Goal: Participate in discussion: Engage in conversation with other users on a specific topic

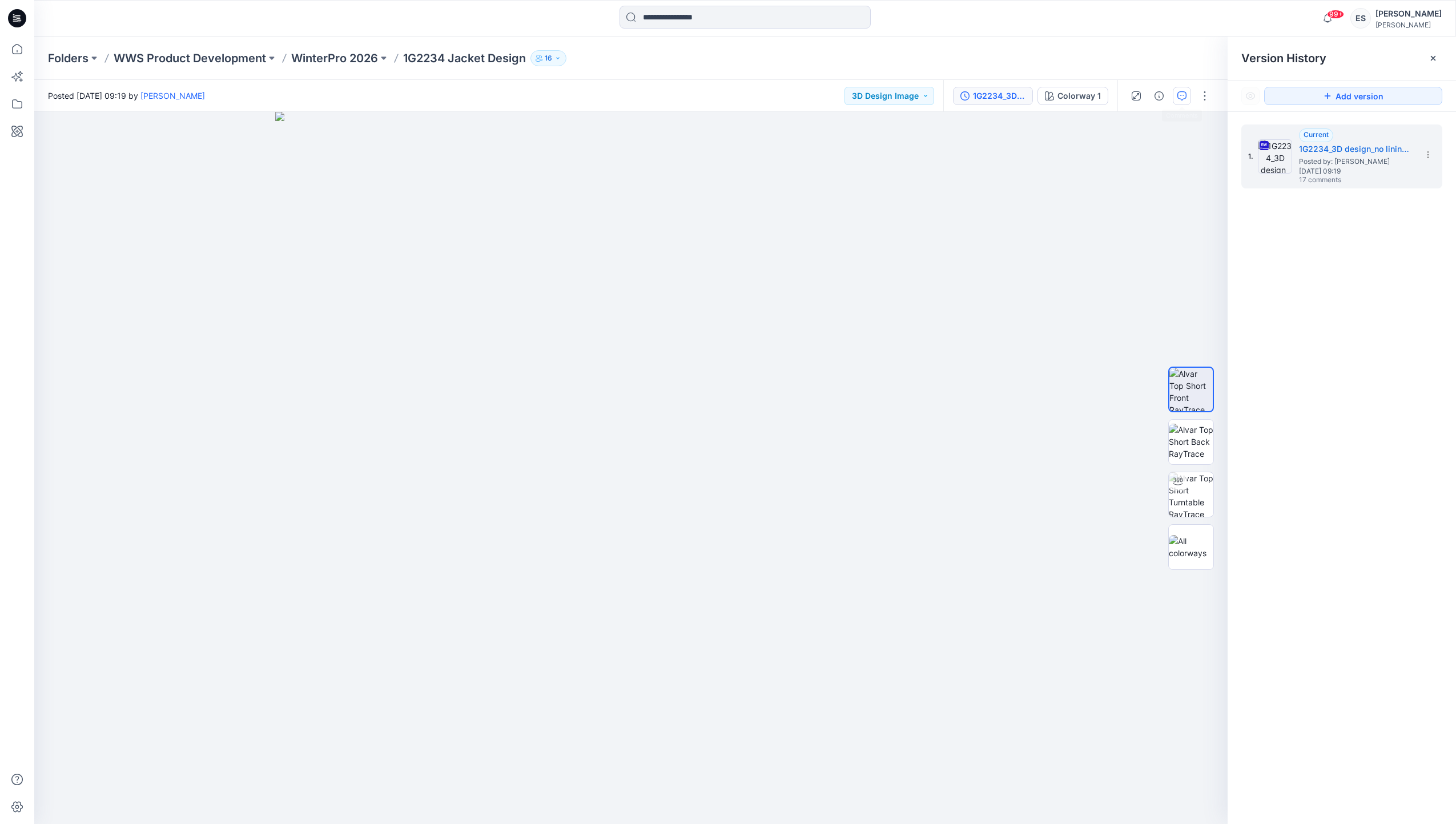
drag, startPoint x: 1192, startPoint y: 91, endPoint x: 1182, endPoint y: 94, distance: 10.4
click at [1190, 91] on div at bounding box center [1170, 96] width 106 height 32
click at [1182, 94] on icon "button" at bounding box center [1182, 96] width 9 height 9
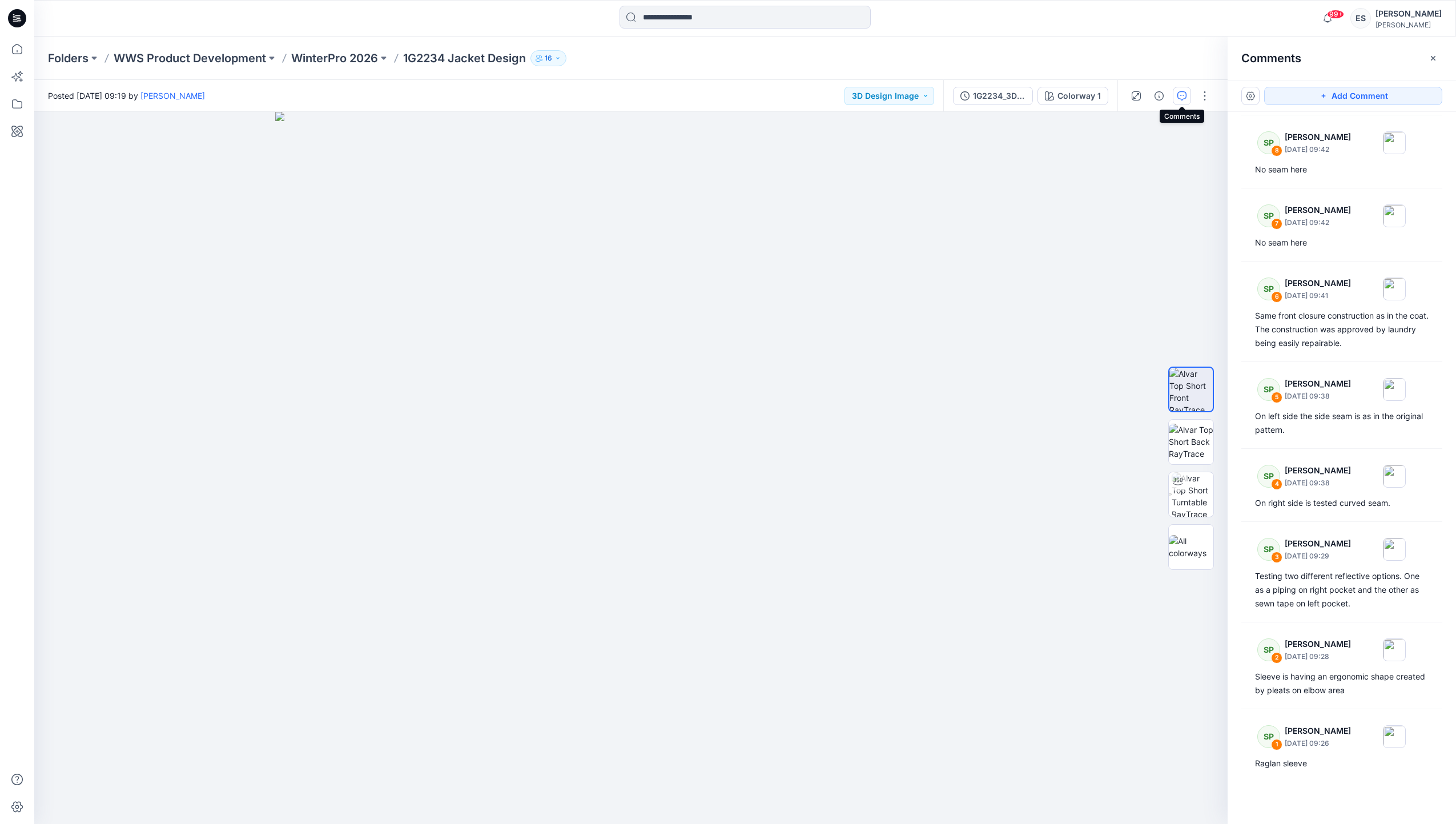
scroll to position [737, 0]
click at [441, 390] on img at bounding box center [632, 468] width 712 height 712
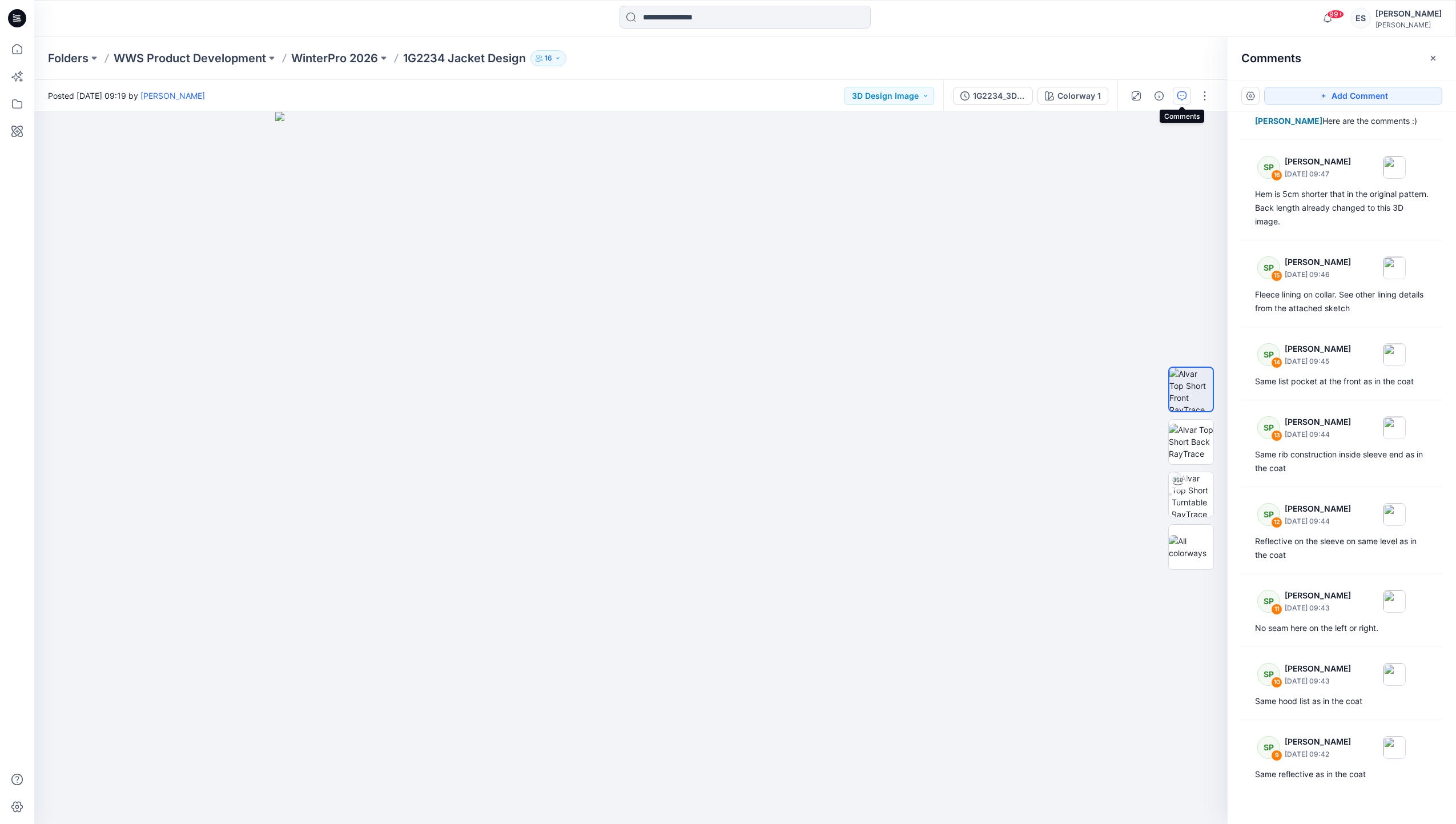
scroll to position [46, 0]
click at [1309, 634] on div "No seam here on the left or right." at bounding box center [1342, 627] width 173 height 14
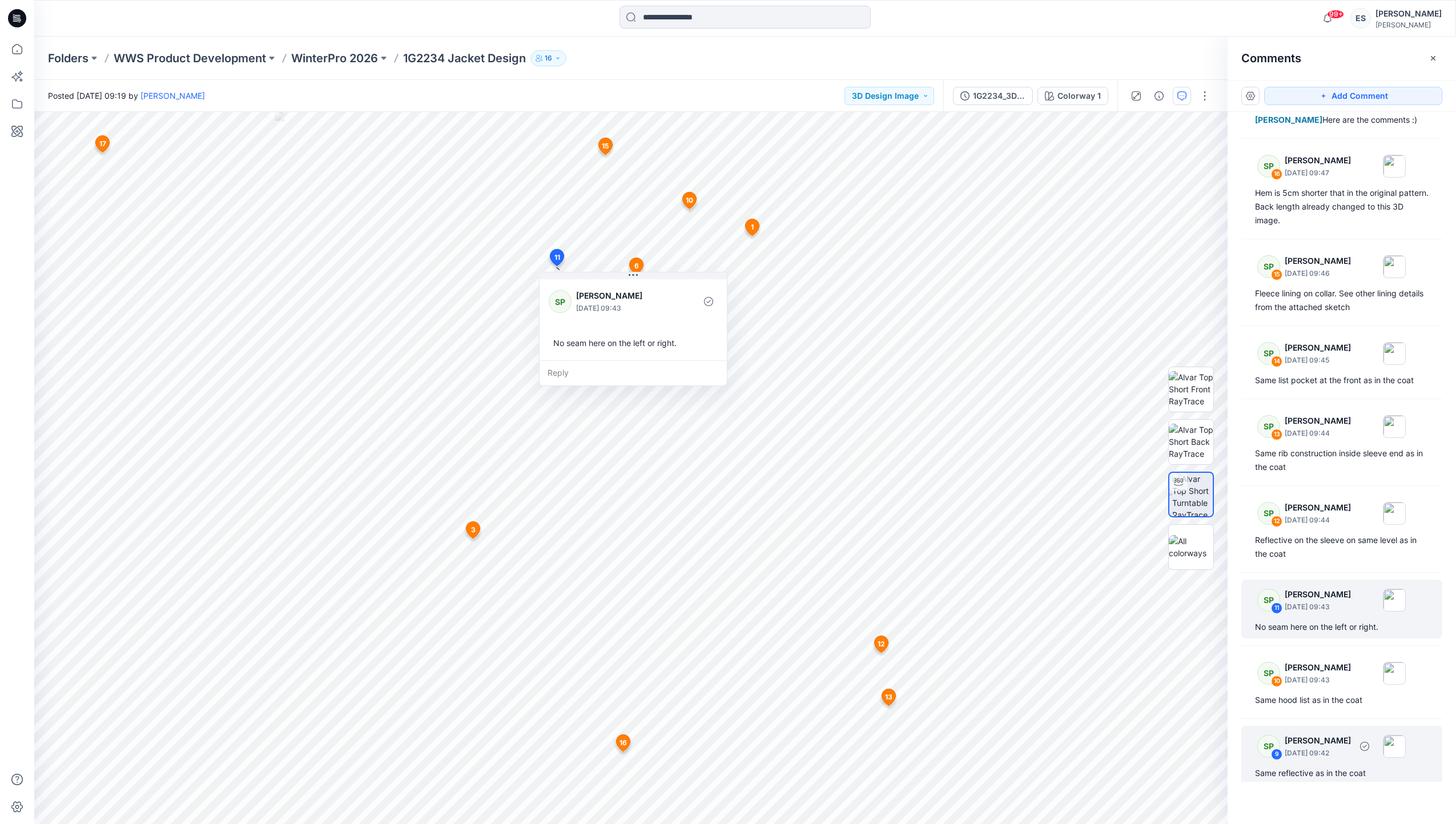
click at [1306, 747] on p "[PERSON_NAME]" at bounding box center [1318, 740] width 66 height 14
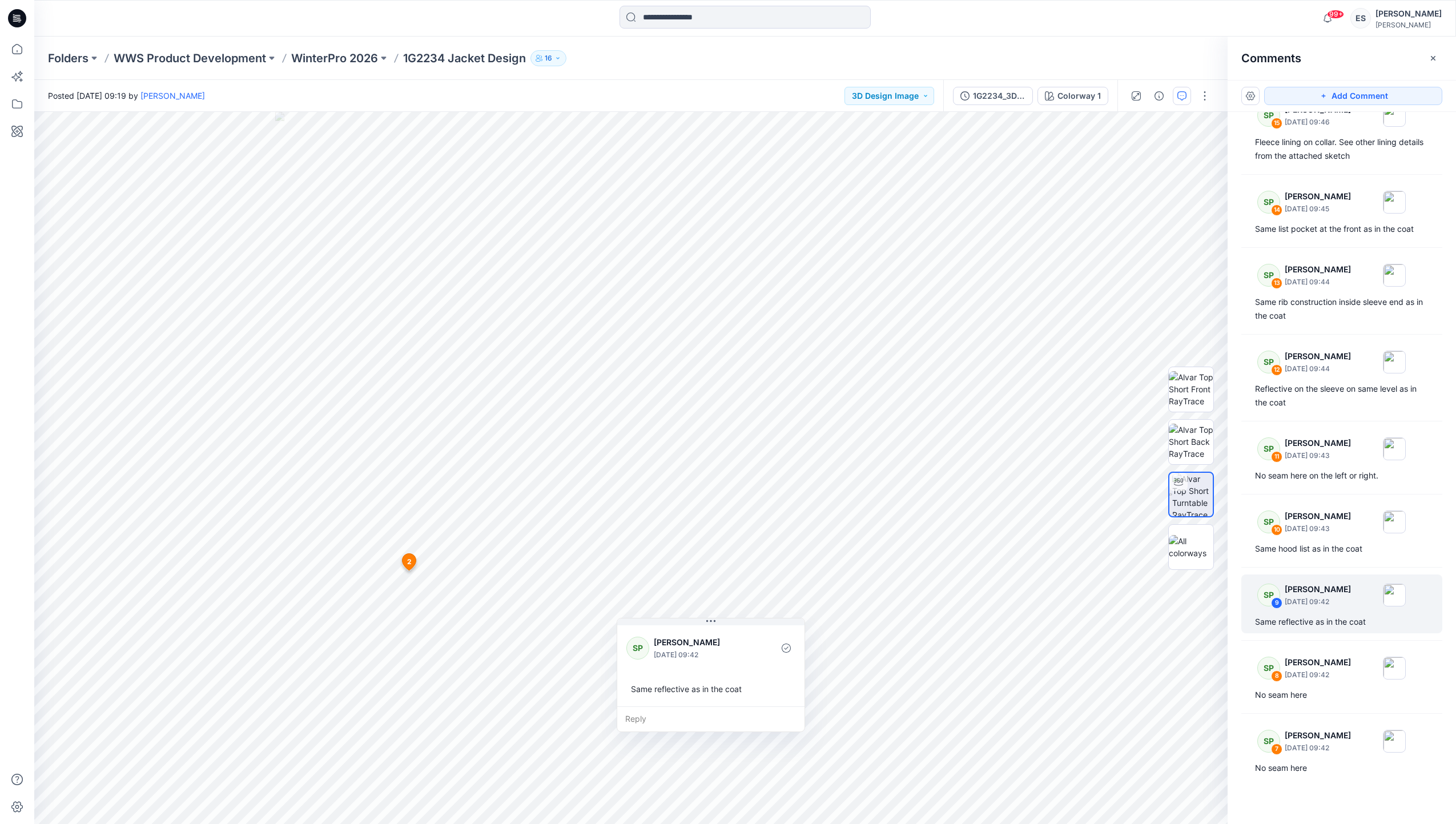
scroll to position [226, 0]
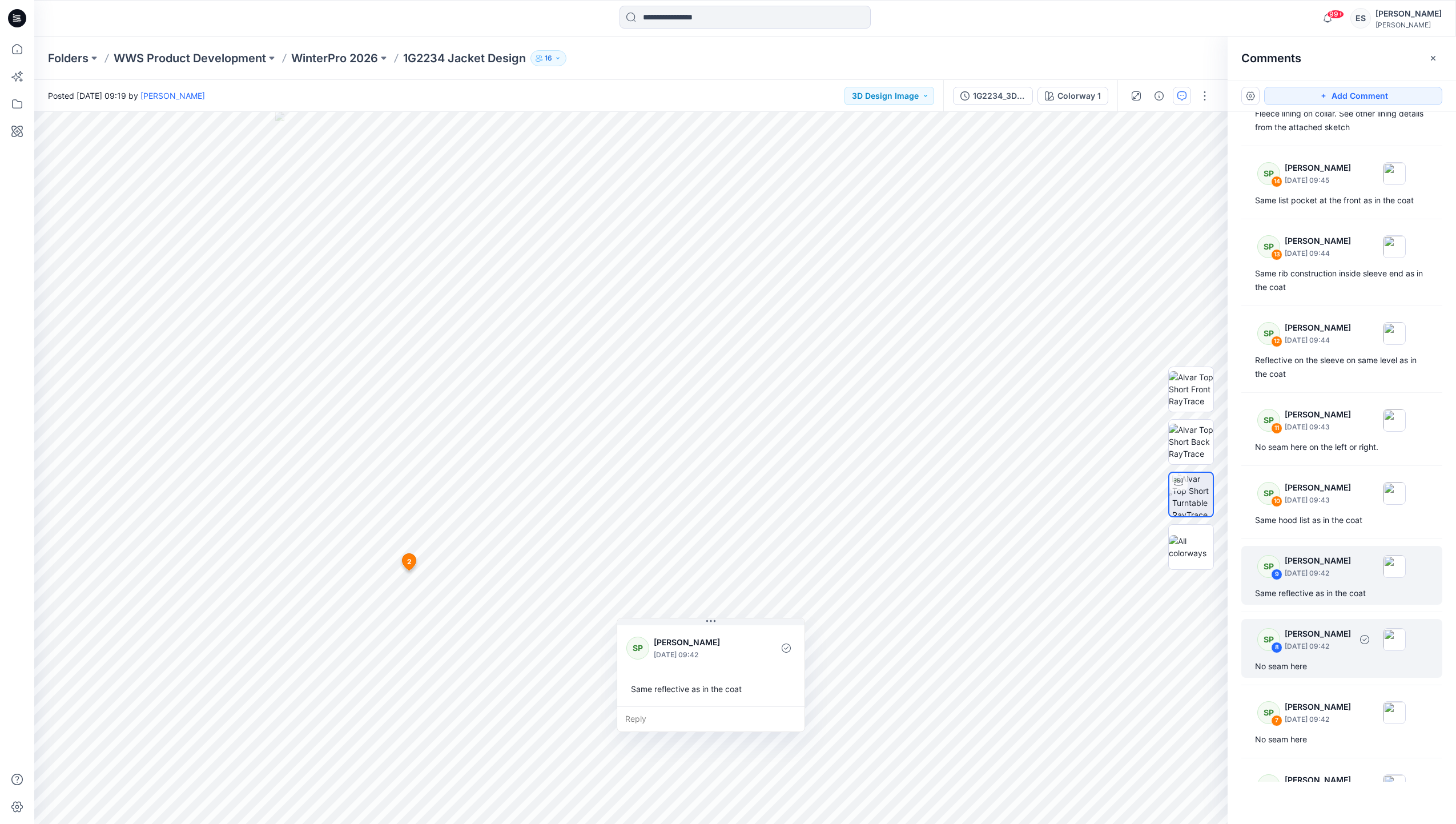
click at [1336, 652] on p "September 08, 2025 09:42" at bounding box center [1318, 646] width 66 height 12
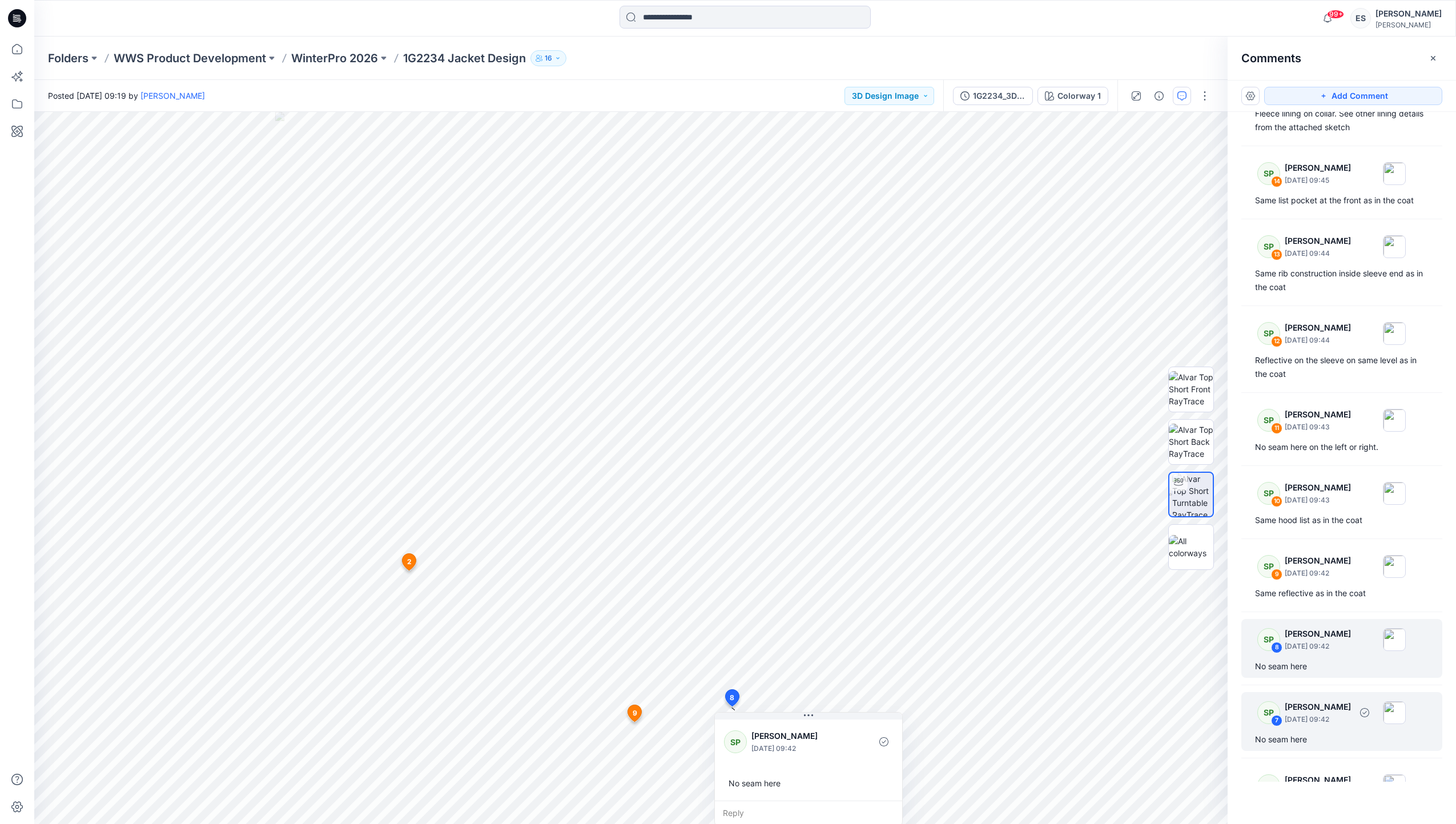
click at [1337, 728] on div "SP 7 Soile Pakarinen September 08, 2025 09:42" at bounding box center [1326, 712] width 157 height 31
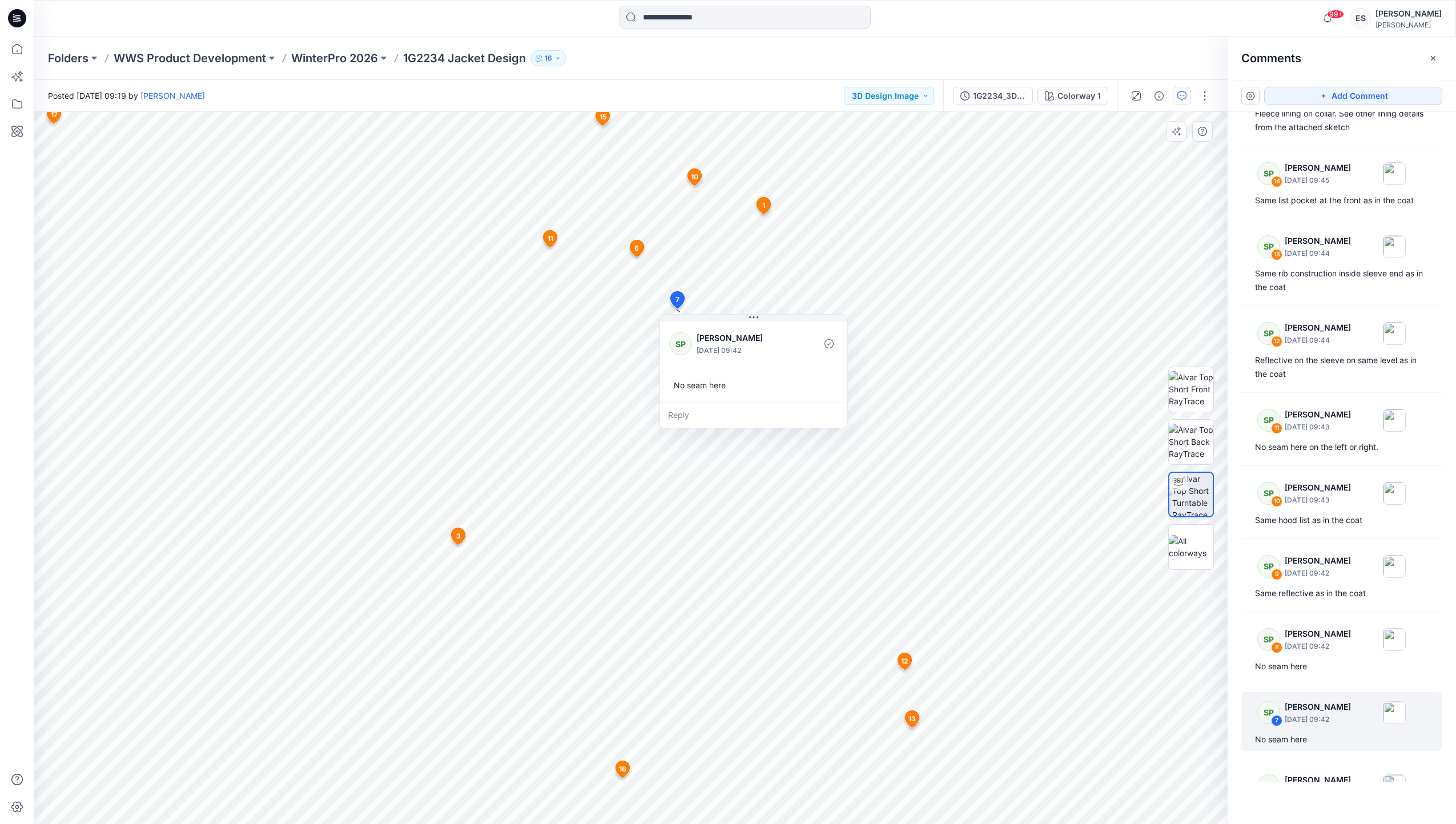
click at [457, 532] on span "3" at bounding box center [458, 536] width 5 height 10
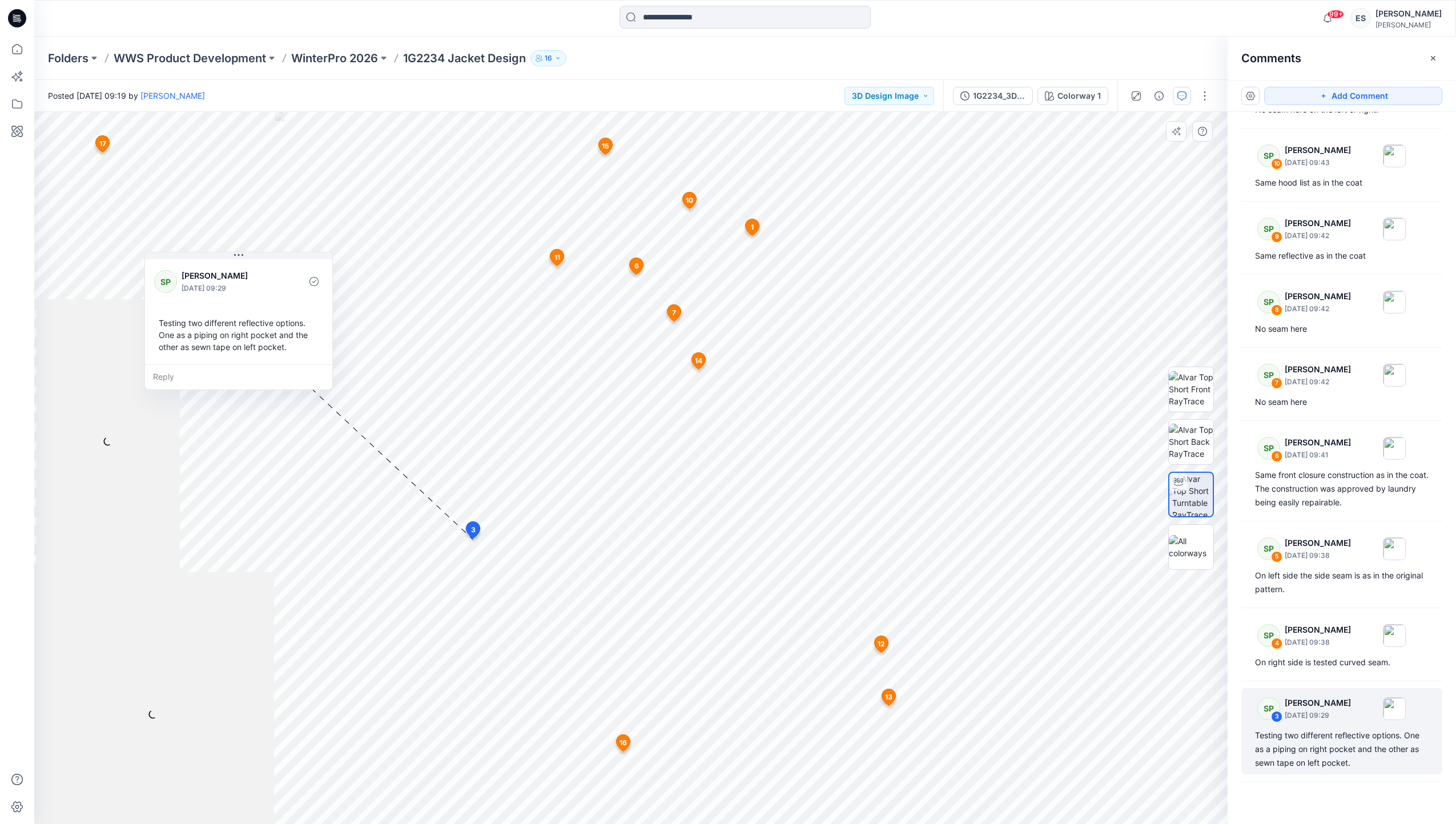
scroll to position [569, 0]
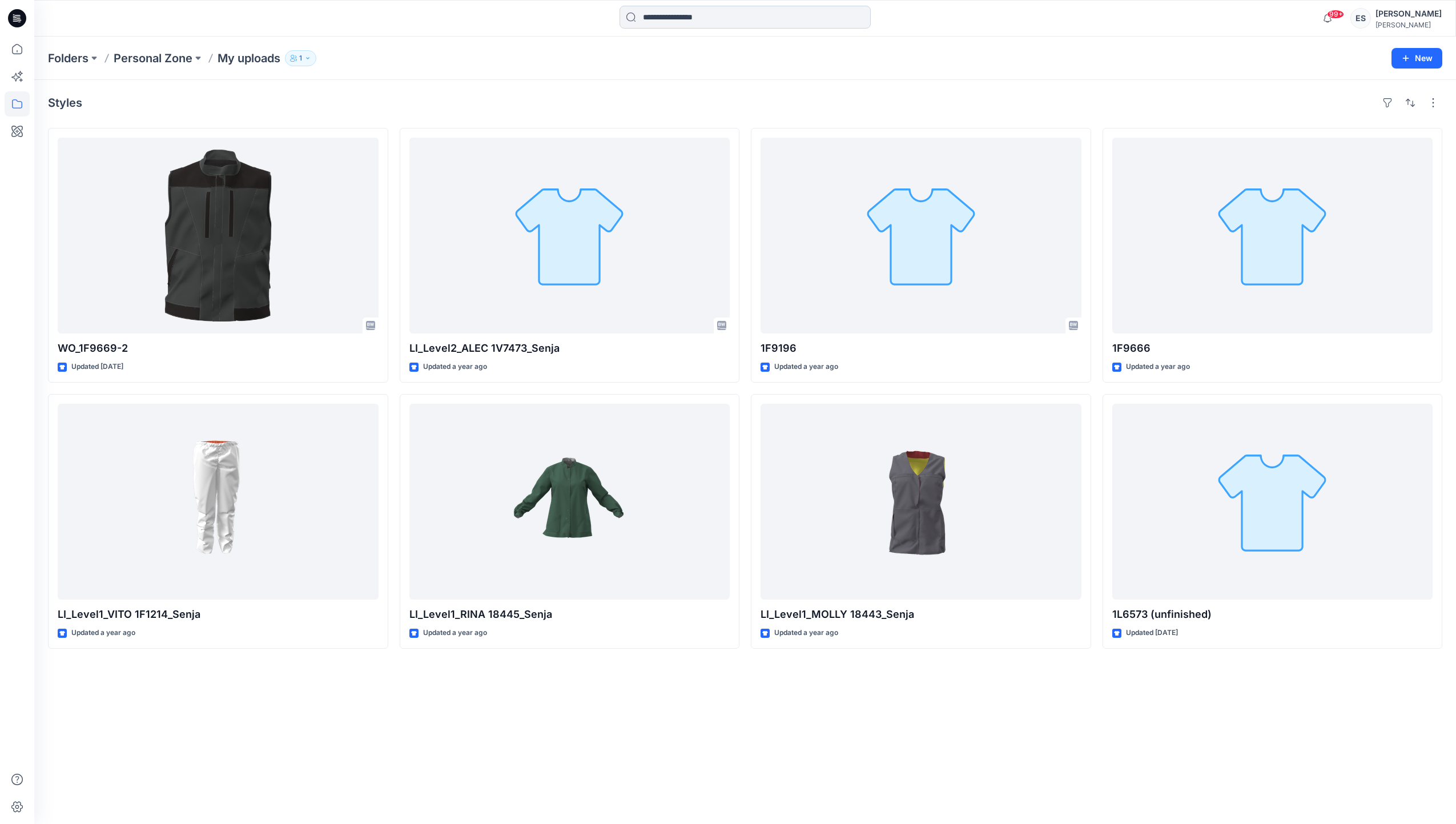
click at [715, 17] on input at bounding box center [745, 17] width 251 height 23
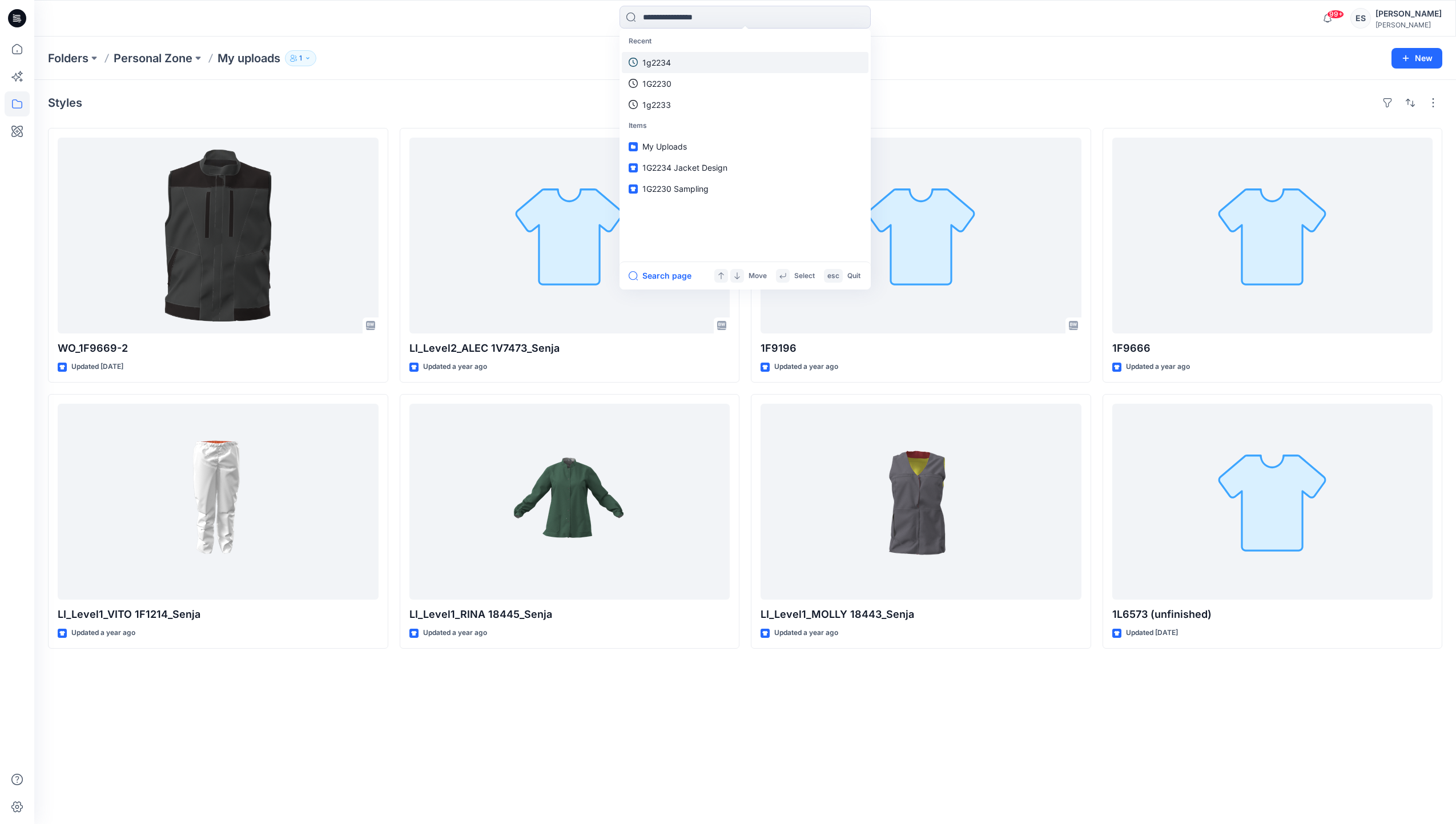
click at [732, 68] on link "1g2234" at bounding box center [745, 63] width 246 height 21
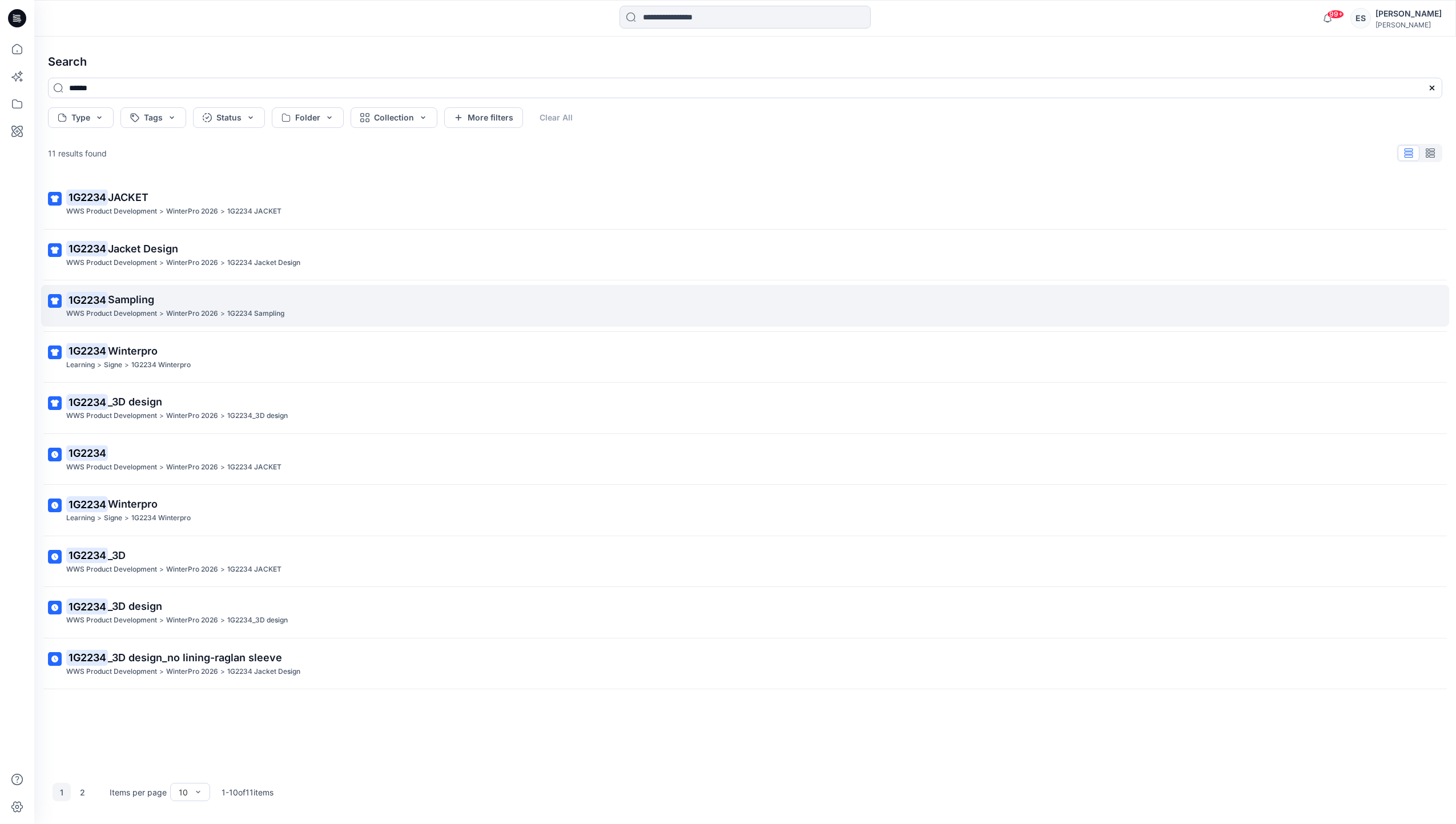
click at [249, 300] on p "1G2234 Sampling" at bounding box center [744, 299] width 1355 height 16
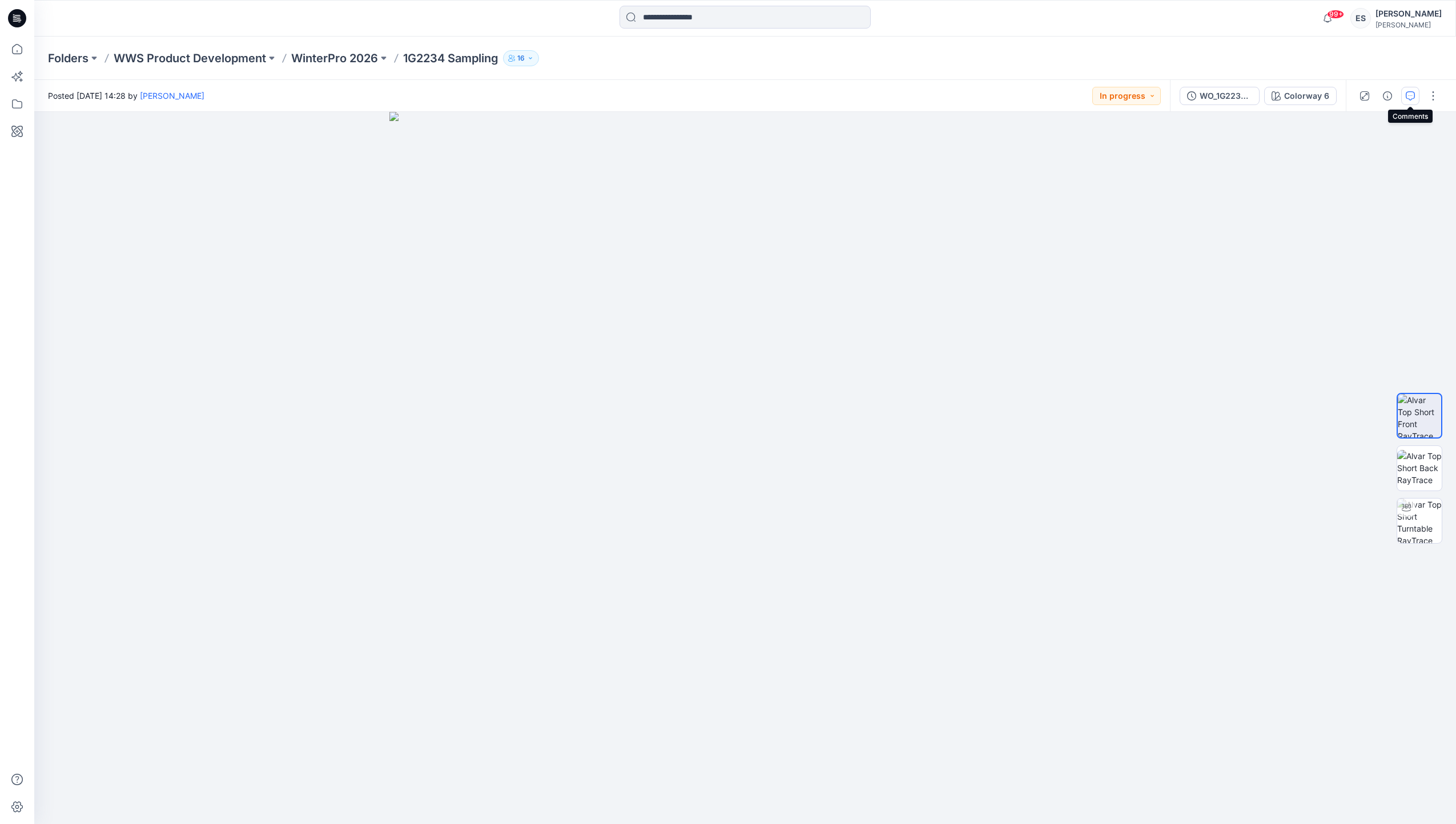
click at [1404, 93] on button "button" at bounding box center [1411, 96] width 18 height 18
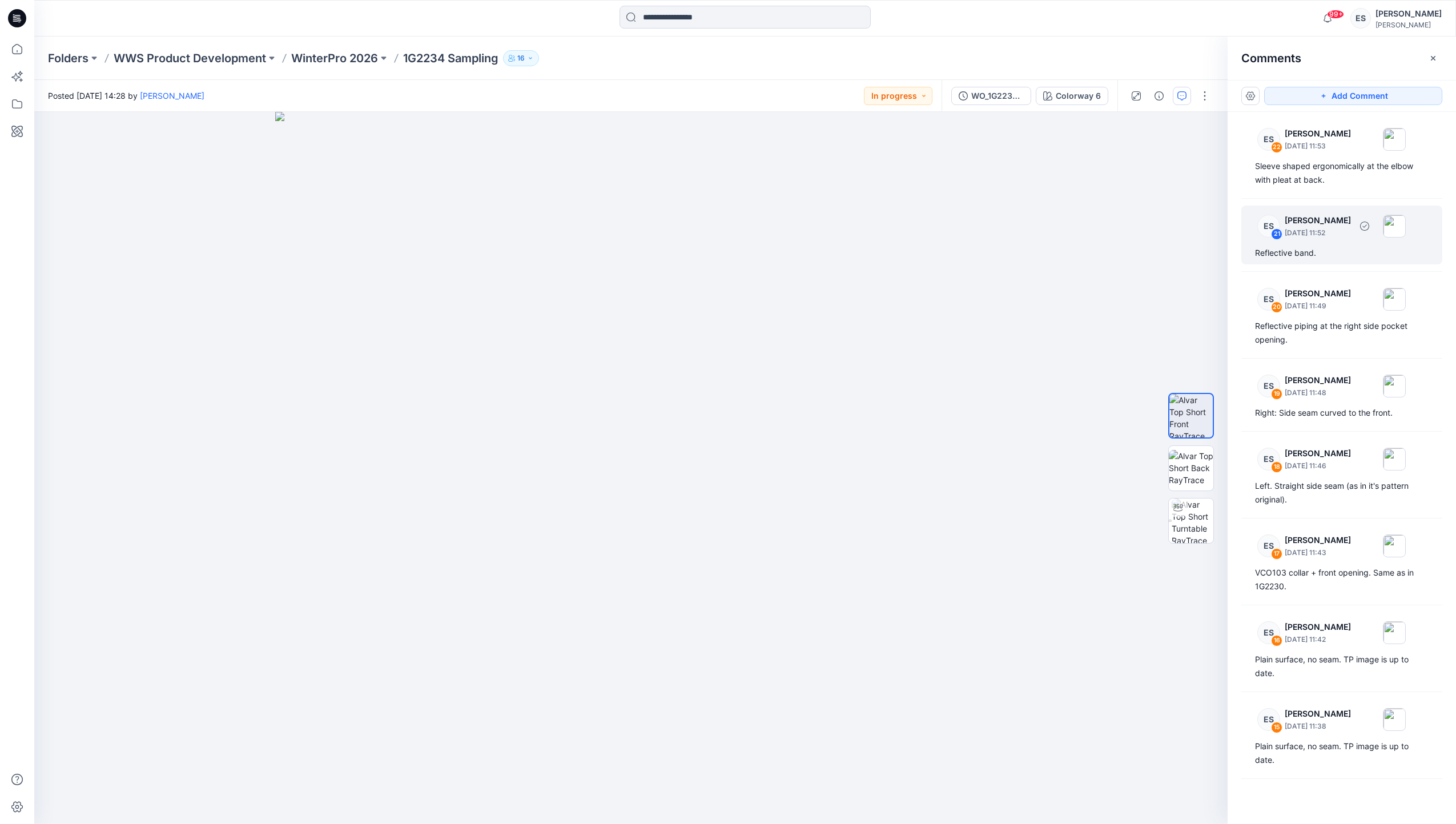
click at [1336, 229] on p "[DATE] 11:52" at bounding box center [1318, 232] width 66 height 12
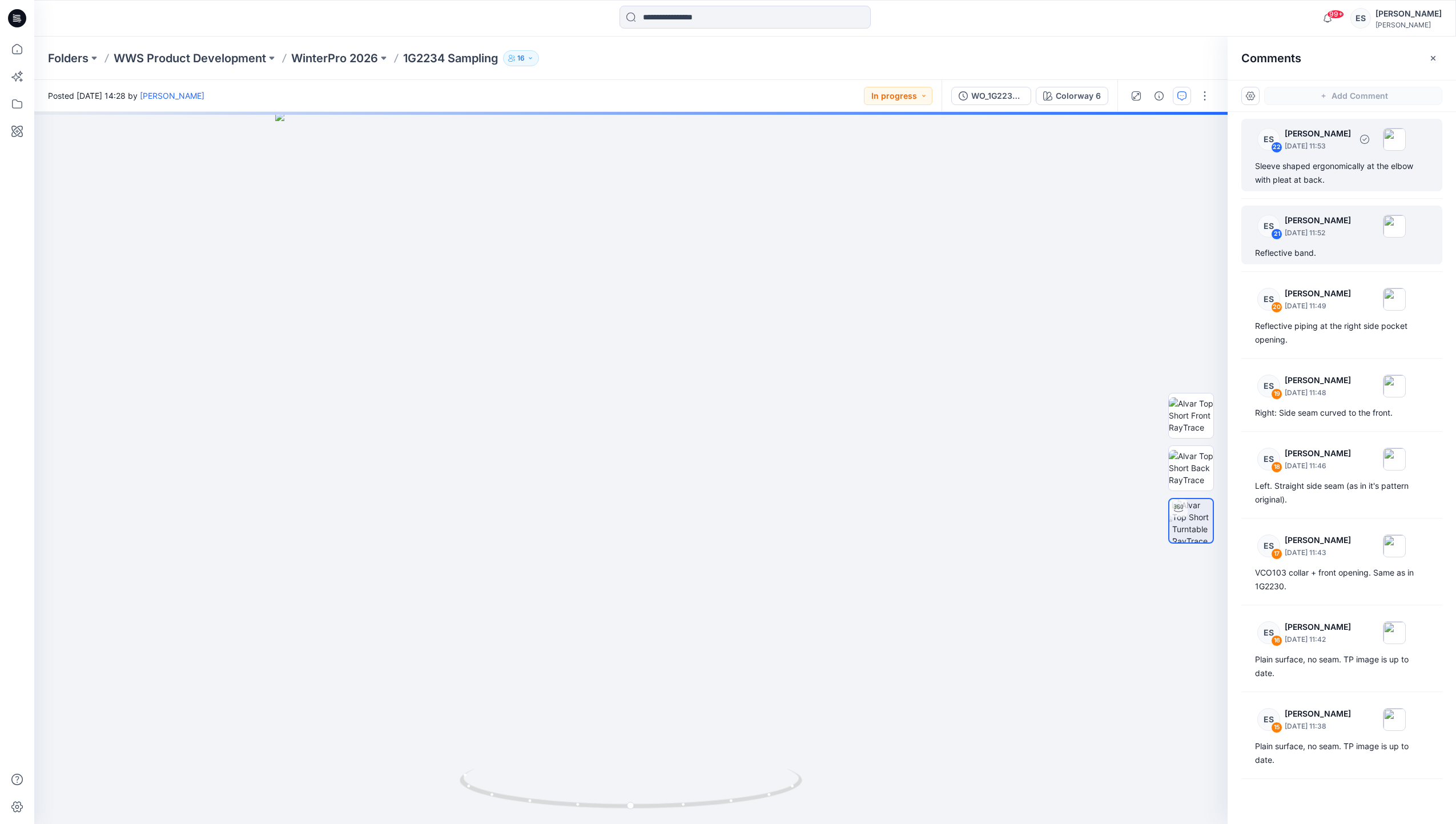
click at [1309, 151] on div "ES 22 [PERSON_NAME] [DATE] 11:53" at bounding box center [1326, 139] width 157 height 31
click at [1311, 217] on p "[PERSON_NAME]" at bounding box center [1318, 220] width 66 height 14
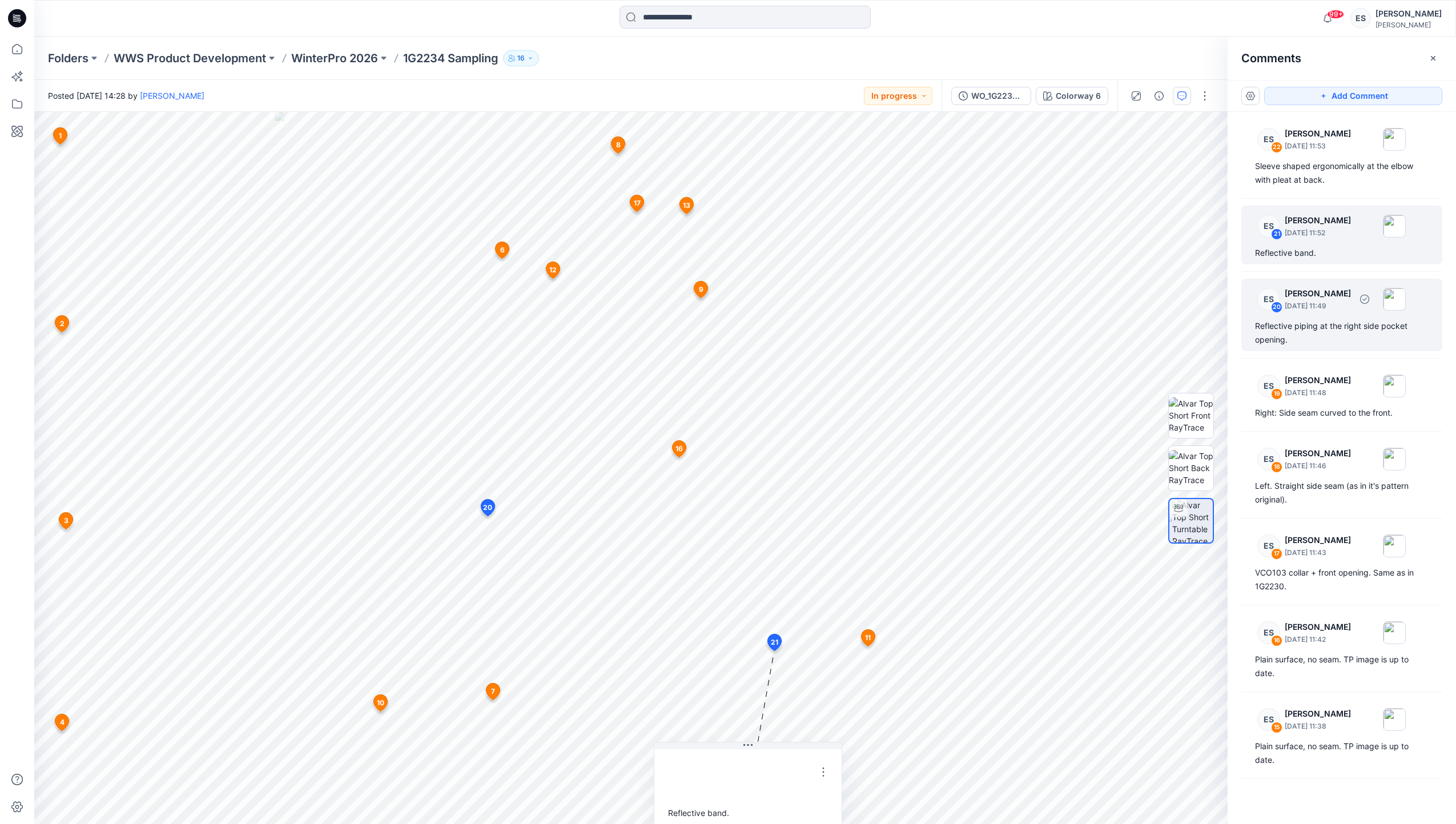
click at [1314, 300] on p "[DATE] 11:49" at bounding box center [1318, 305] width 66 height 12
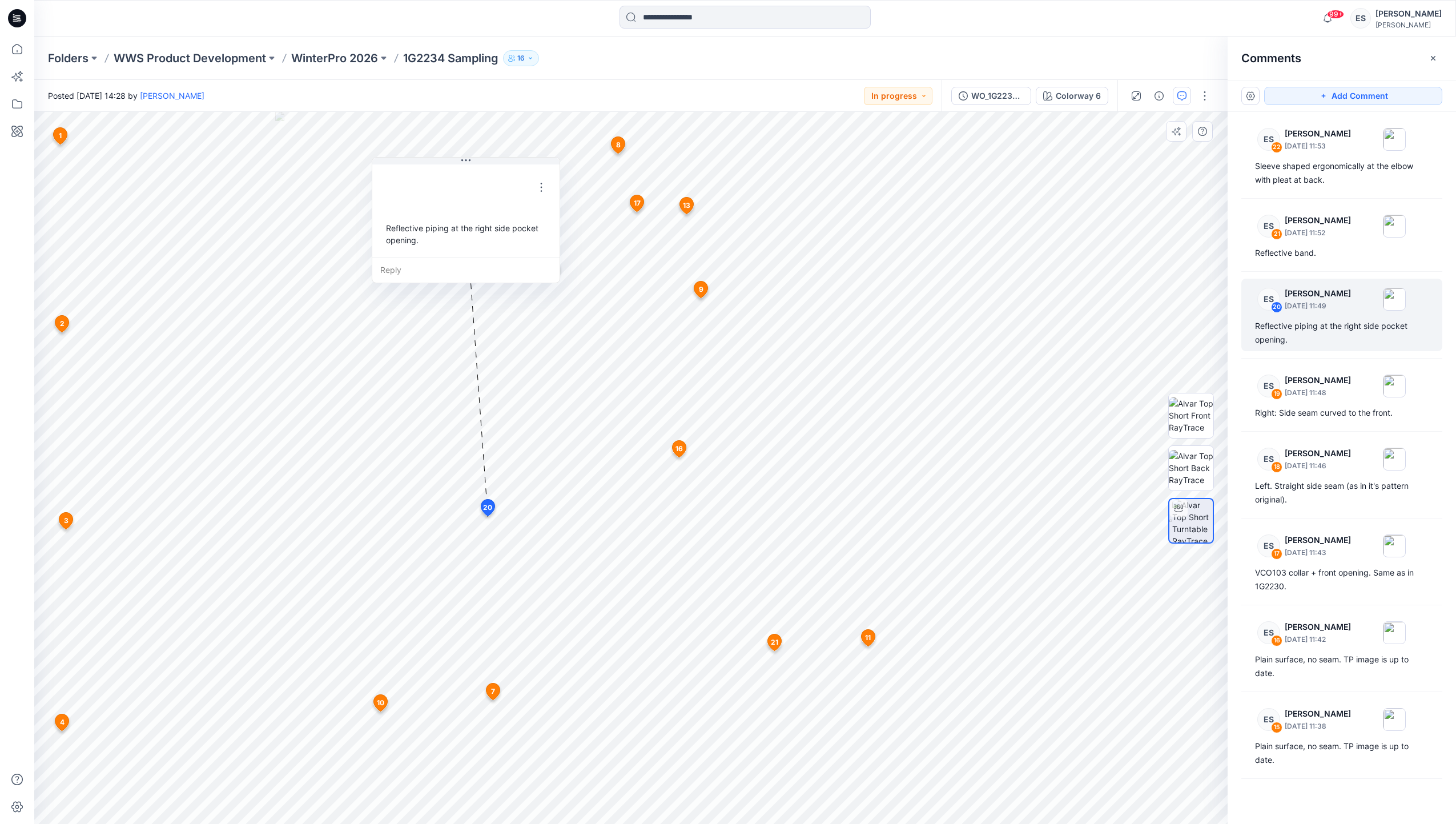
click at [493, 694] on span "7" at bounding box center [493, 691] width 4 height 10
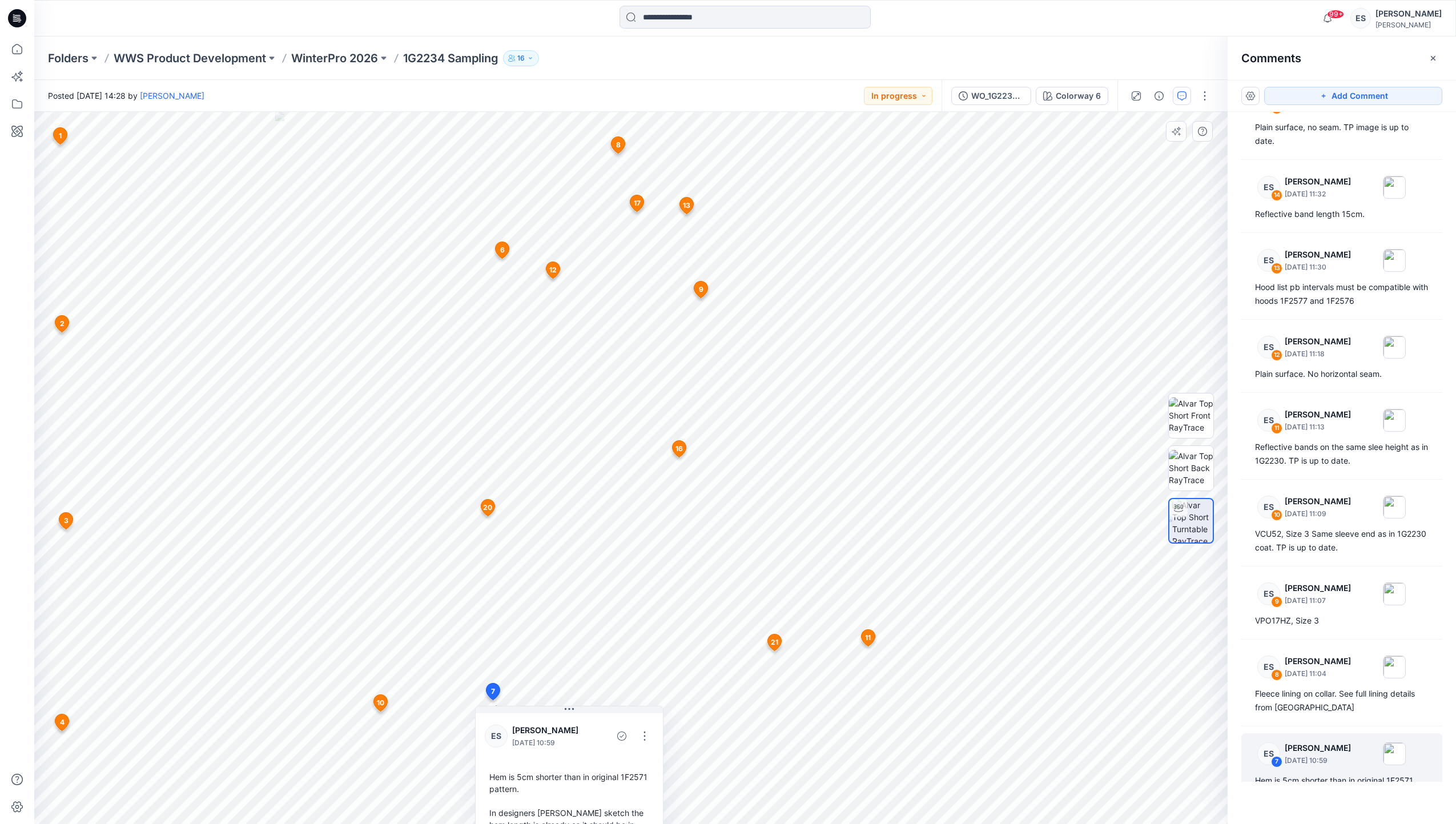
scroll to position [670, 0]
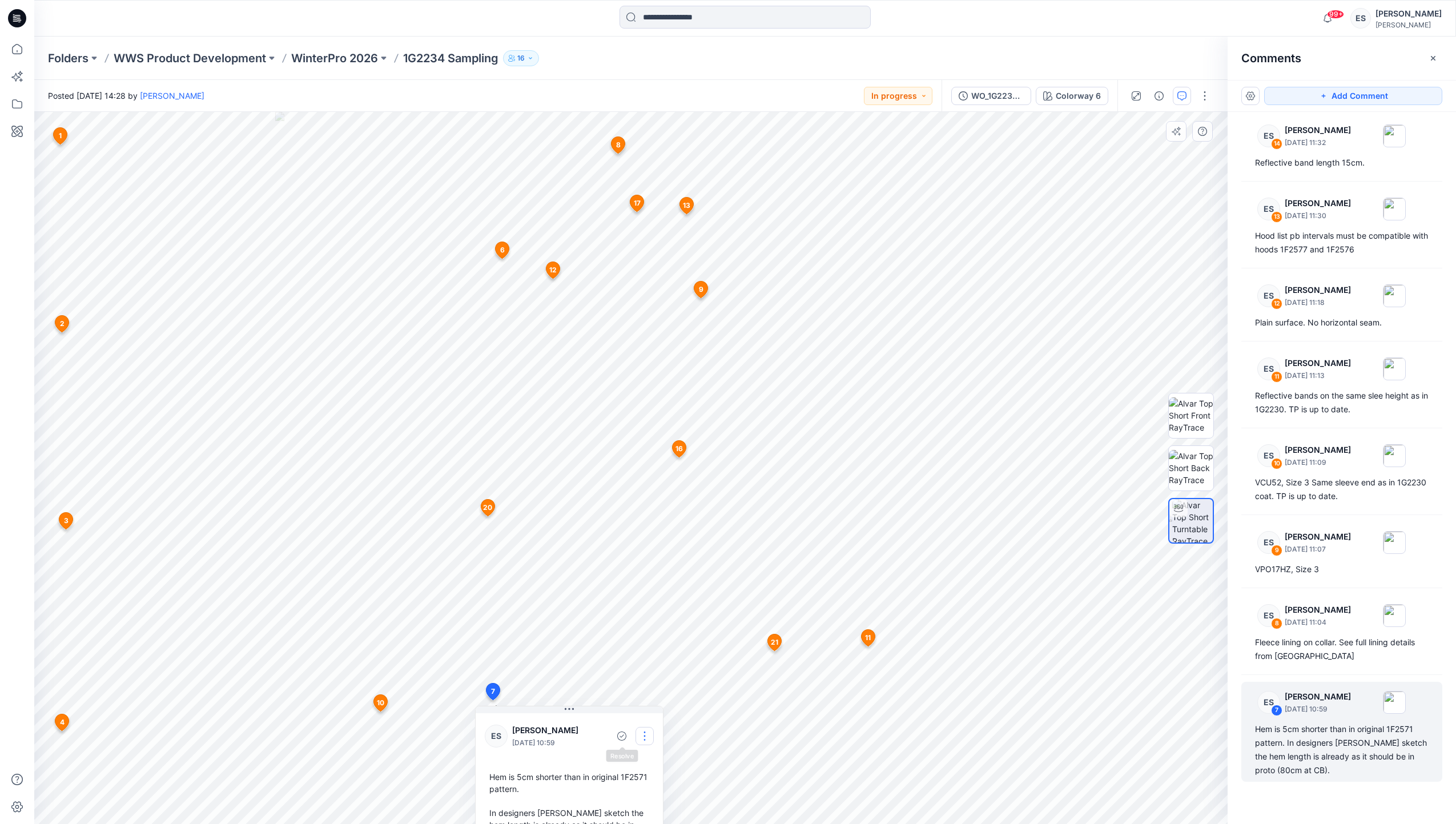
click at [645, 734] on button "button" at bounding box center [645, 736] width 18 height 18
click at [647, 759] on p "Edit comment" at bounding box center [647, 763] width 51 height 12
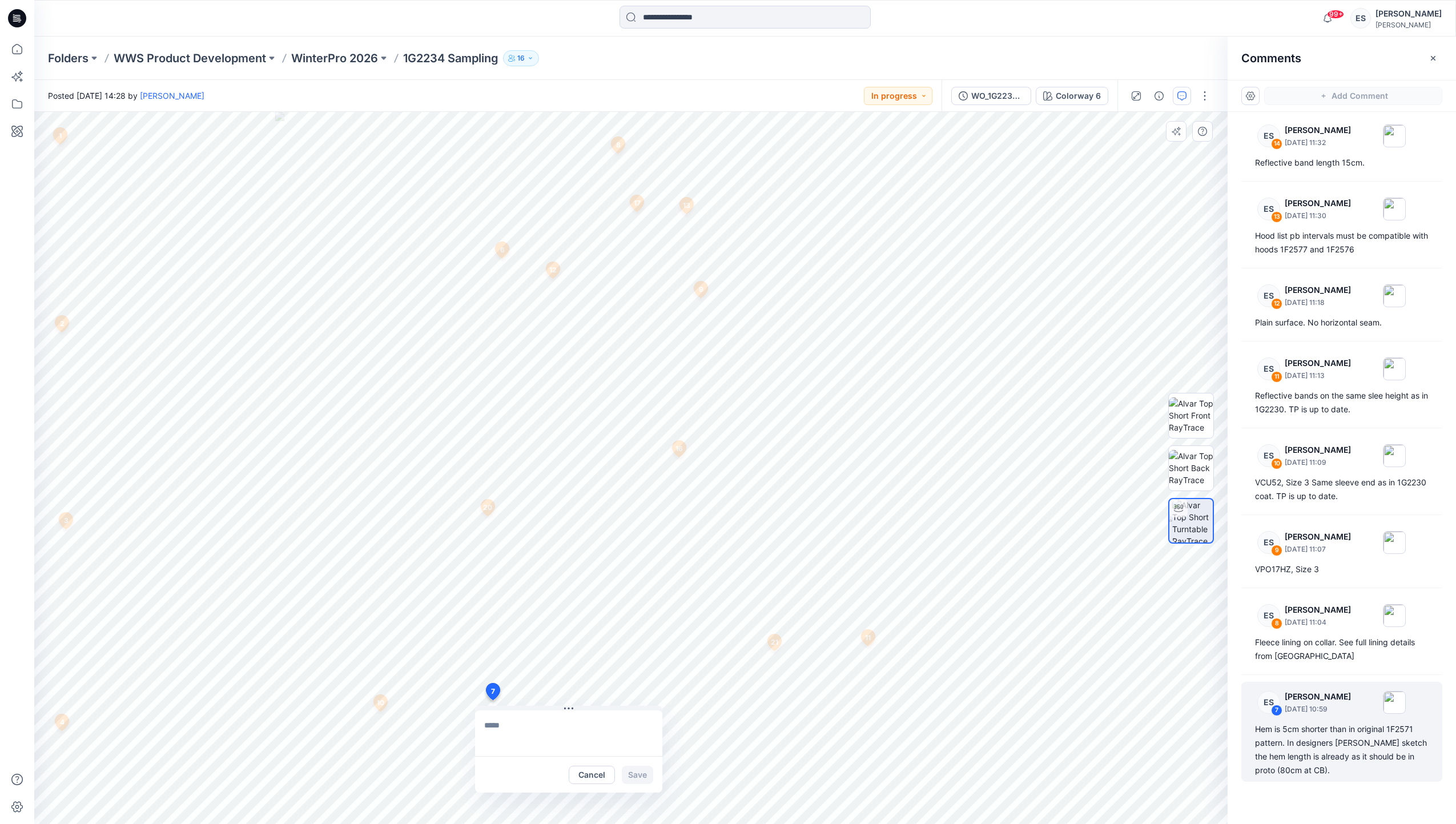
type textarea "**********"
drag, startPoint x: 573, startPoint y: 707, endPoint x: 659, endPoint y: 623, distance: 120.2
click at [659, 624] on icon at bounding box center [659, 625] width 2 height 2
click at [730, 690] on button "Save" at bounding box center [723, 691] width 31 height 18
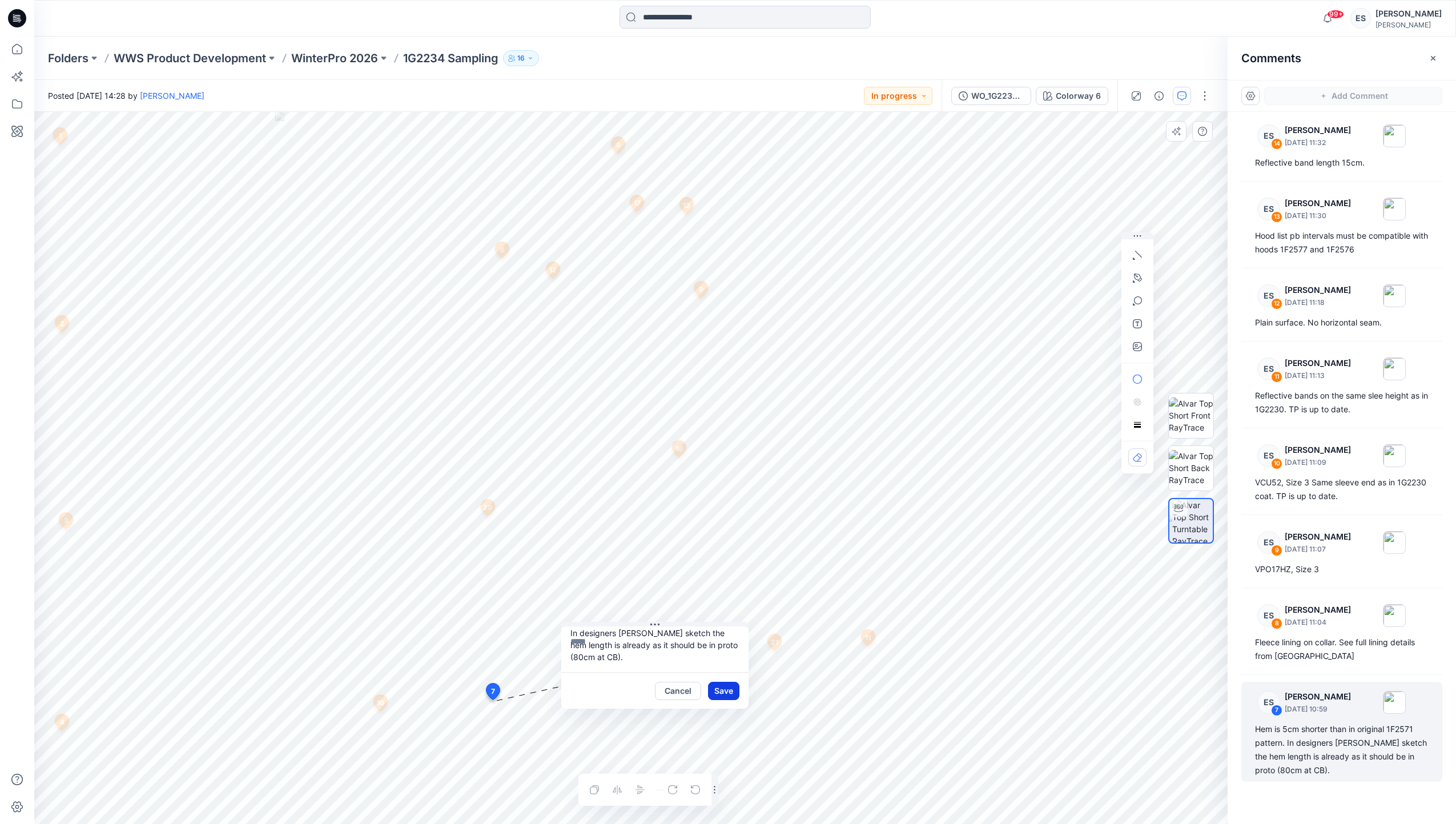
scroll to position [0, 0]
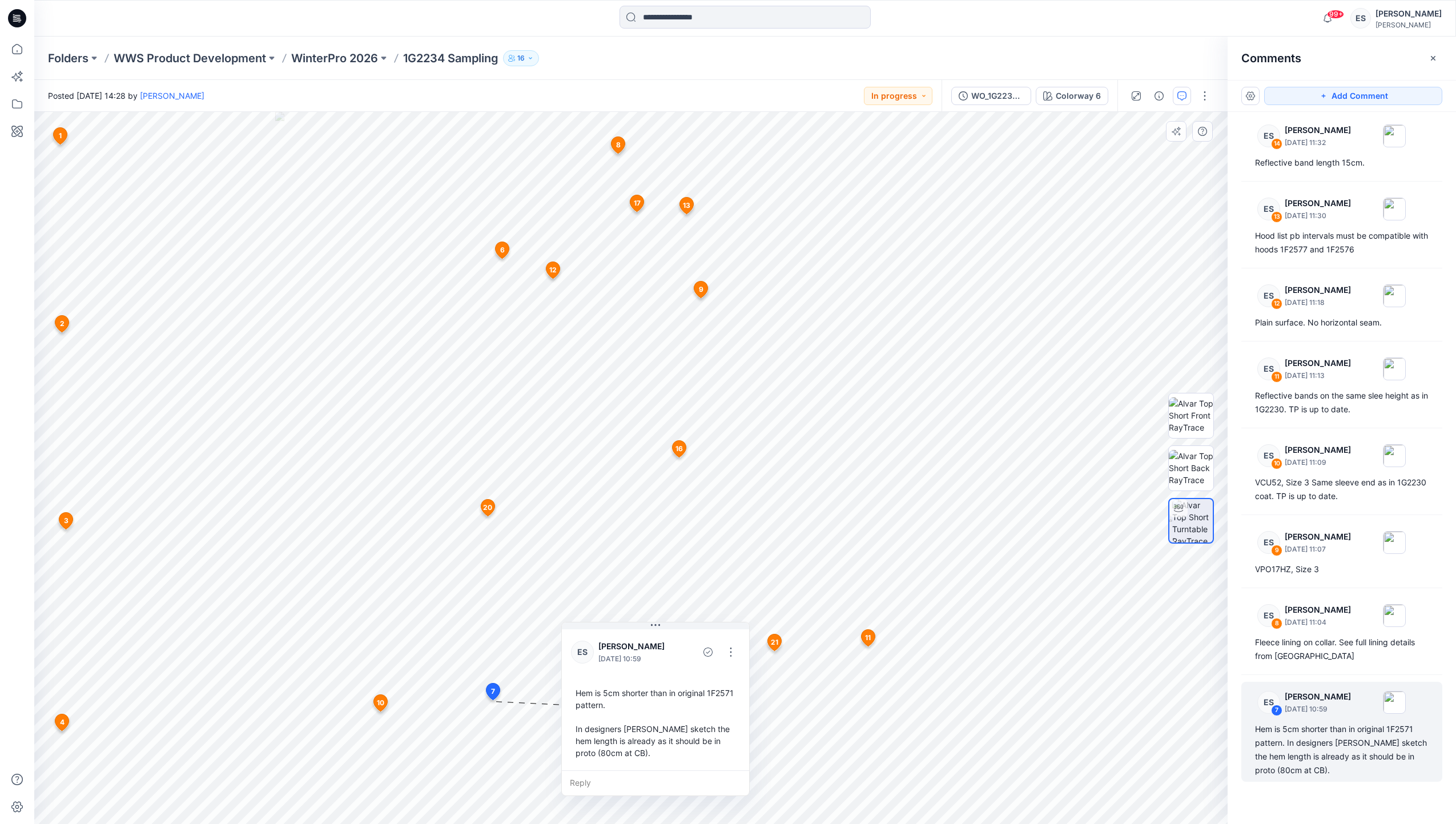
click at [557, 269] on icon at bounding box center [553, 270] width 14 height 17
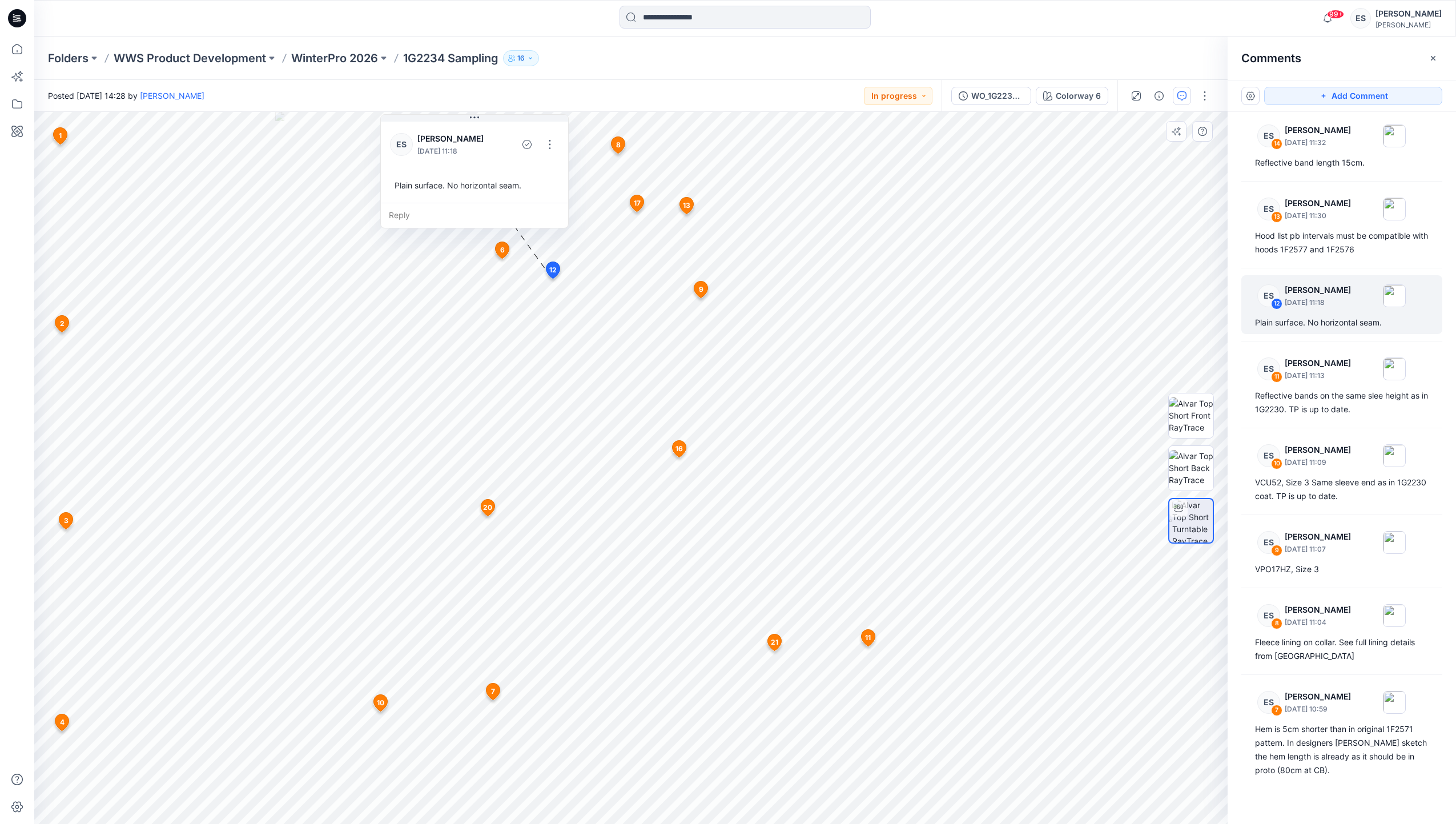
click at [618, 148] on span "8" at bounding box center [619, 144] width 5 height 10
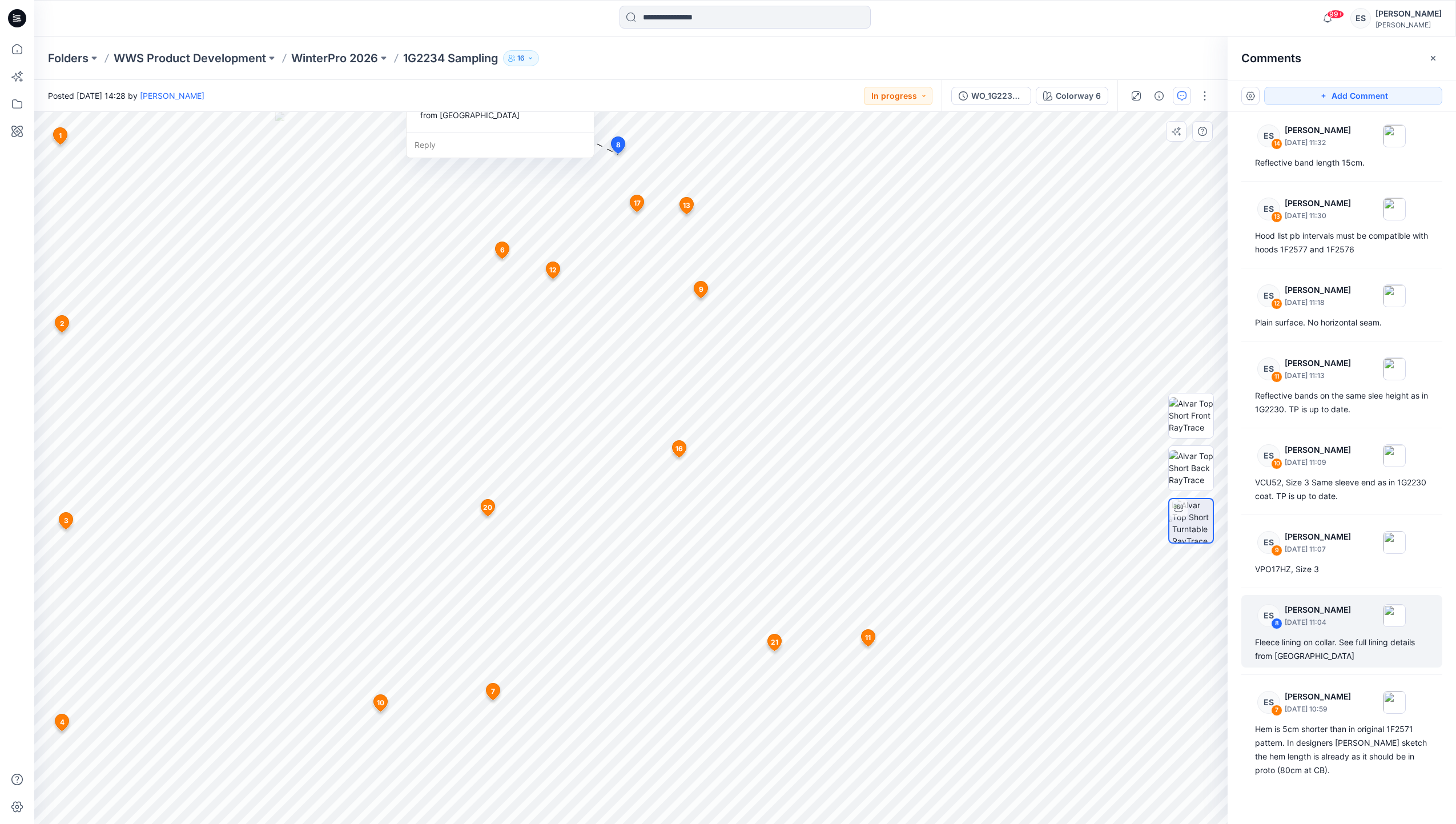
click at [615, 144] on icon at bounding box center [619, 146] width 14 height 17
click at [573, 117] on div "Fleece lining on collar. See full lining details from [GEOGRAPHIC_DATA]" at bounding box center [500, 109] width 169 height 33
drag, startPoint x: 576, startPoint y: 143, endPoint x: 563, endPoint y: 171, distance: 30.9
click at [563, 171] on div "ES [PERSON_NAME] [DATE] 11:04 Fleece lining on collar. See full lining details …" at bounding box center [485, 166] width 187 height 95
click at [559, 143] on button "button" at bounding box center [561, 144] width 18 height 18
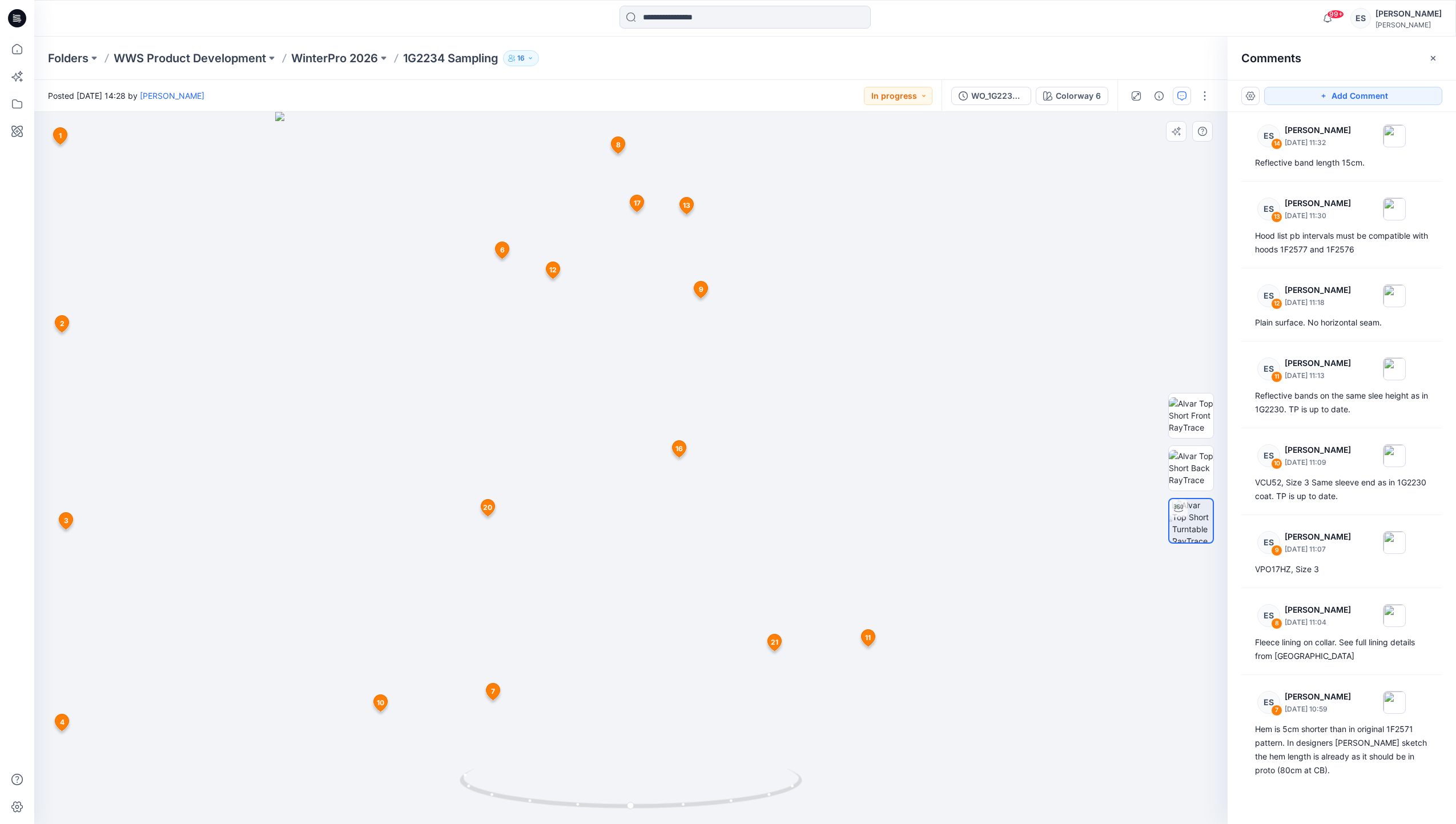
click at [614, 148] on icon at bounding box center [619, 146] width 14 height 17
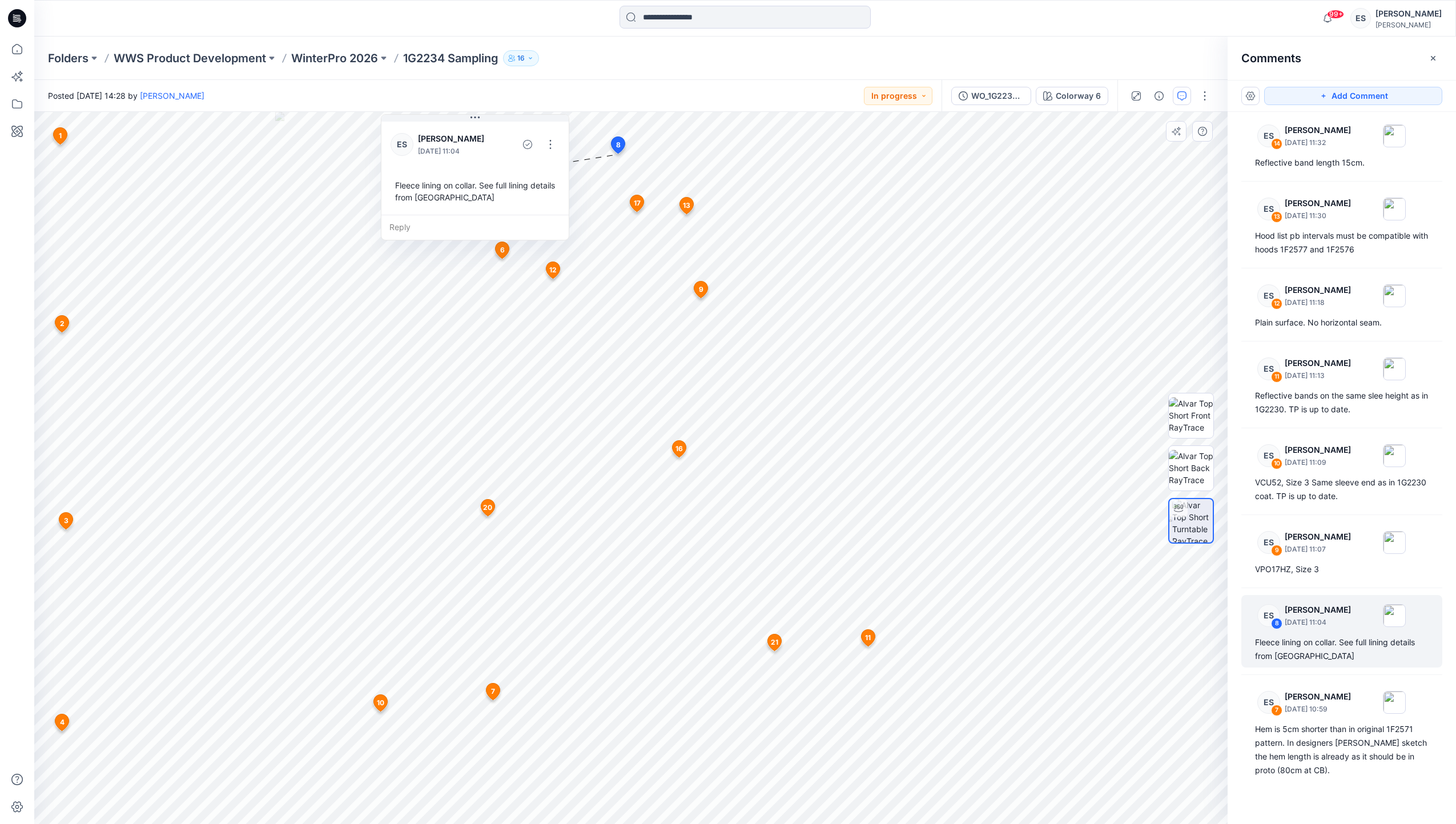
drag, startPoint x: 569, startPoint y: 113, endPoint x: 543, endPoint y: 164, distance: 57.2
click at [543, 164] on div "ES [PERSON_NAME] [DATE] 11:04 Fleece lining on collar. See full lining details …" at bounding box center [475, 166] width 187 height 95
drag, startPoint x: 546, startPoint y: 143, endPoint x: 550, endPoint y: 148, distance: 6.4
click at [546, 143] on button "button" at bounding box center [550, 144] width 18 height 18
click at [556, 170] on p "Edit comment" at bounding box center [553, 171] width 51 height 12
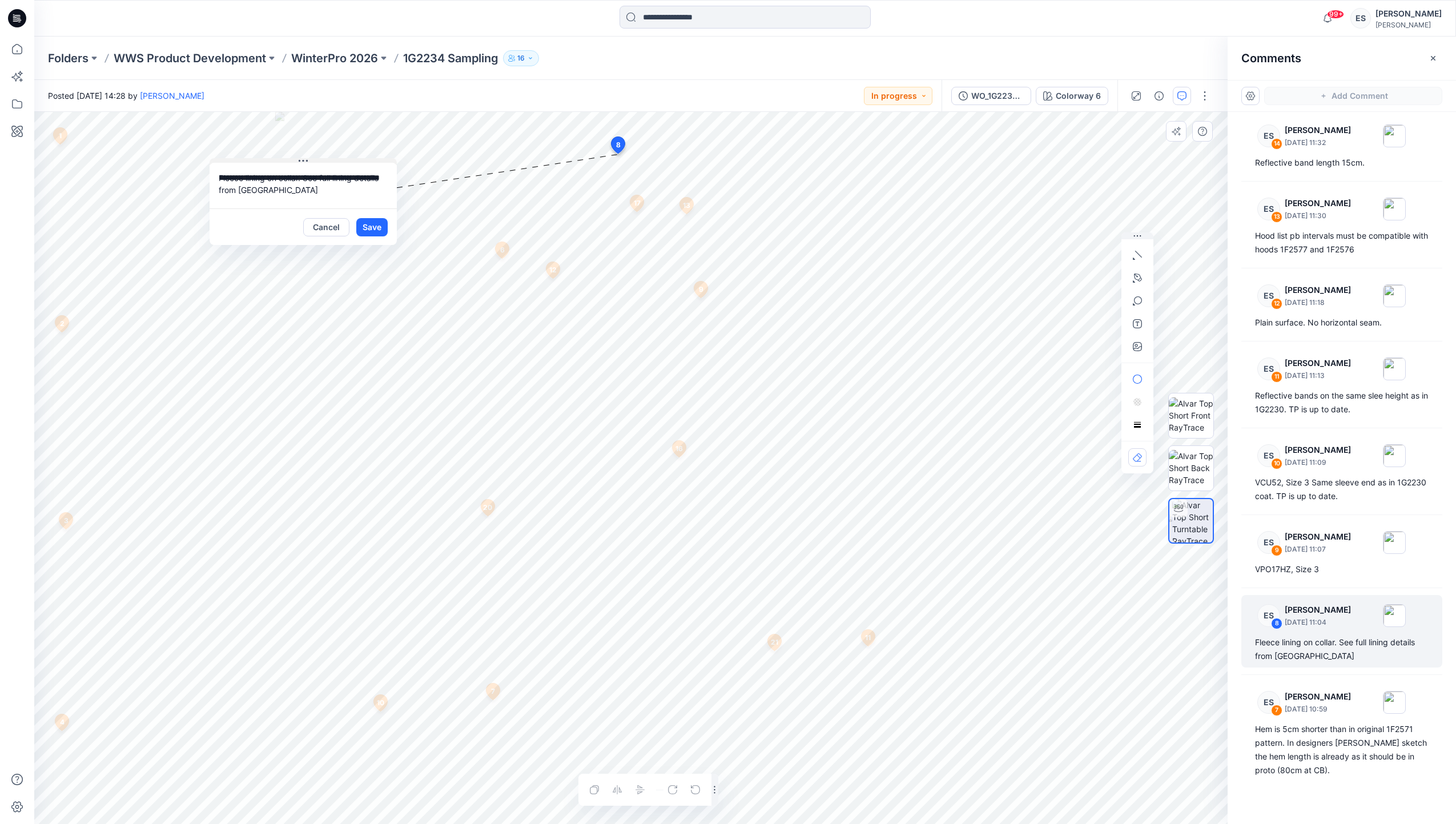
drag, startPoint x: 512, startPoint y: 115, endPoint x: 341, endPoint y: 159, distance: 176.6
click at [341, 159] on button at bounding box center [303, 161] width 187 height 7
click at [365, 223] on button "Save" at bounding box center [371, 227] width 31 height 18
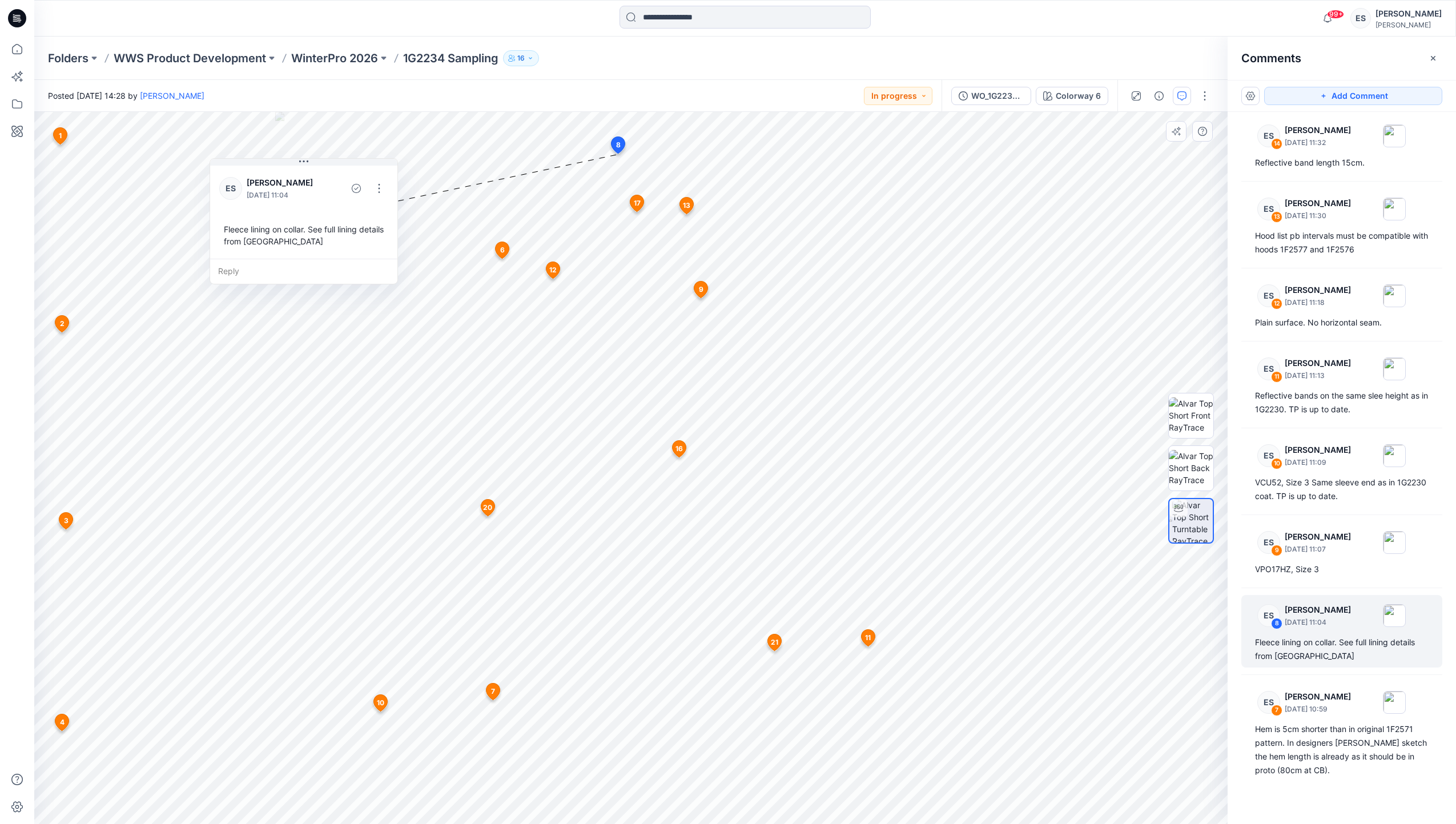
click at [702, 288] on span "9" at bounding box center [702, 288] width 5 height 10
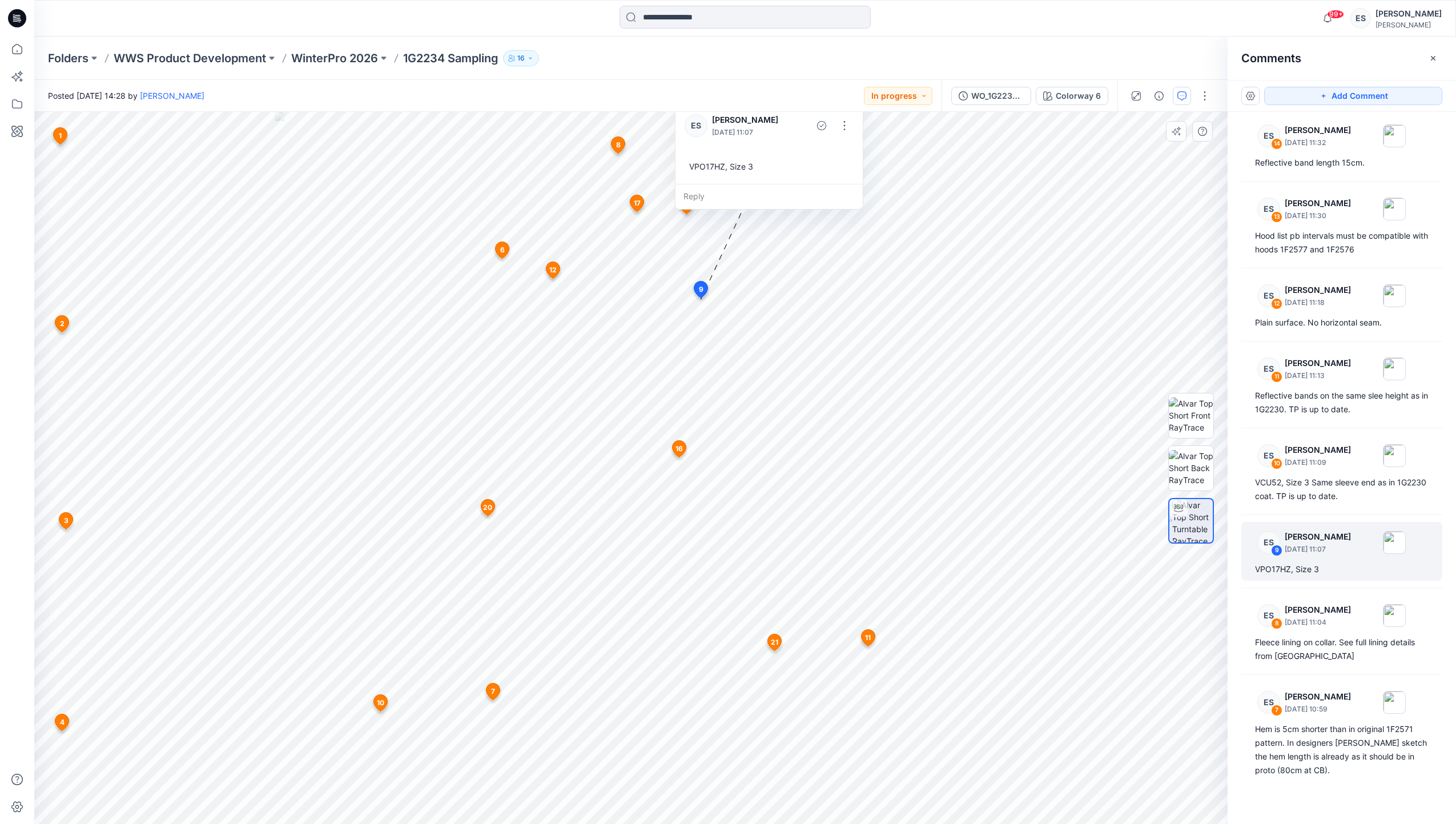
click at [379, 700] on span "10" at bounding box center [381, 702] width 8 height 10
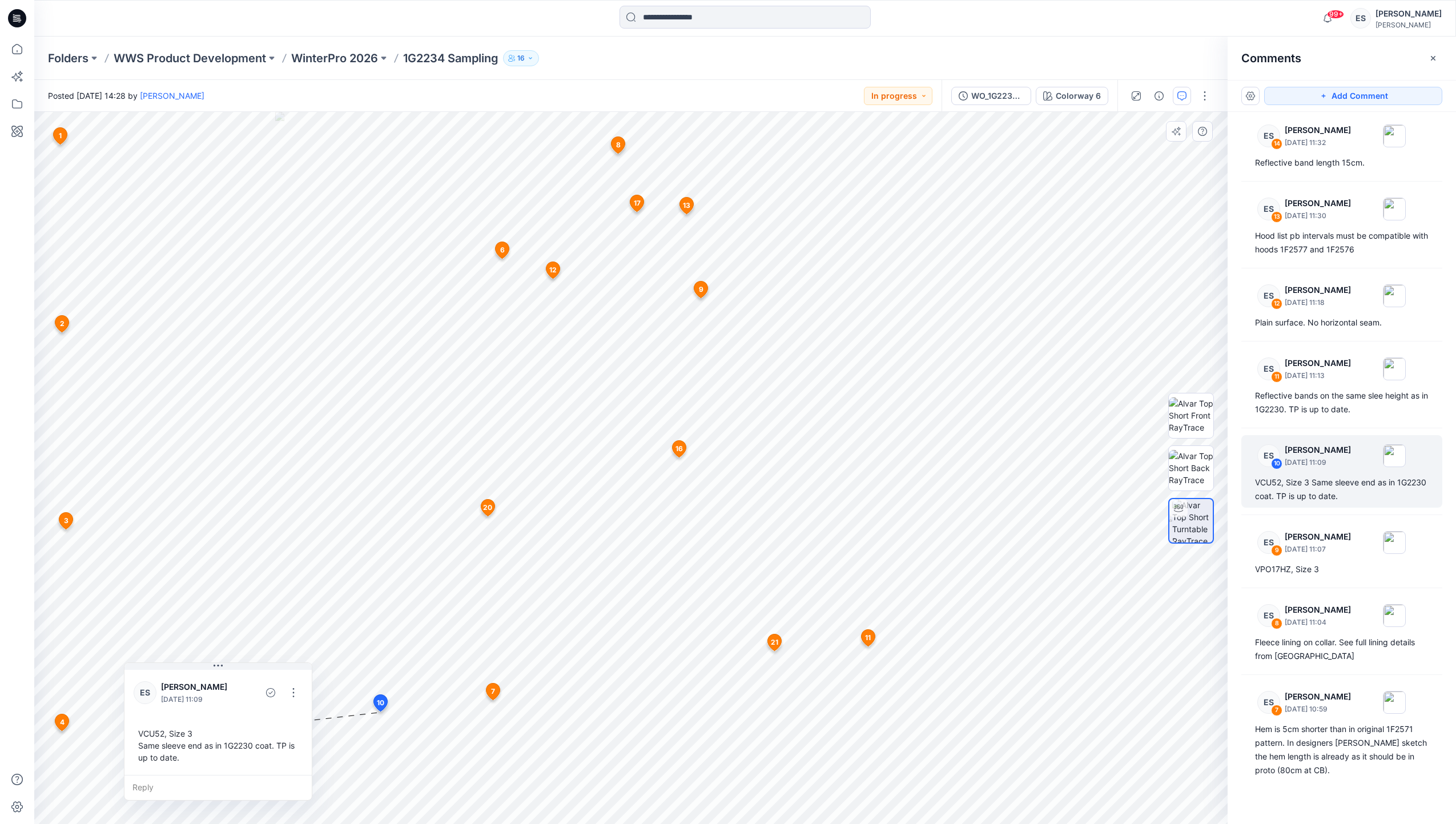
click at [636, 202] on span "17" at bounding box center [637, 203] width 7 height 10
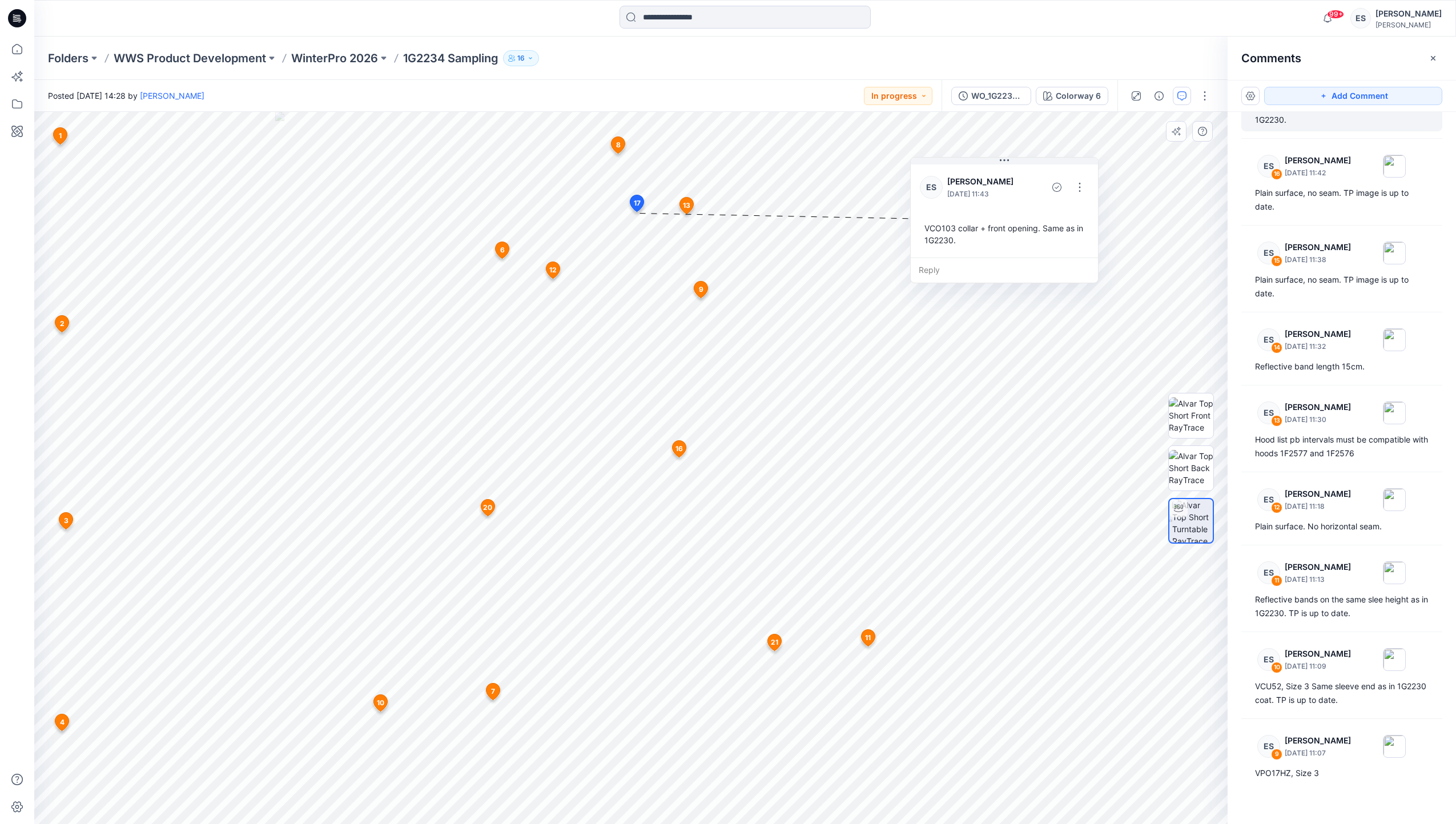
scroll to position [414, 0]
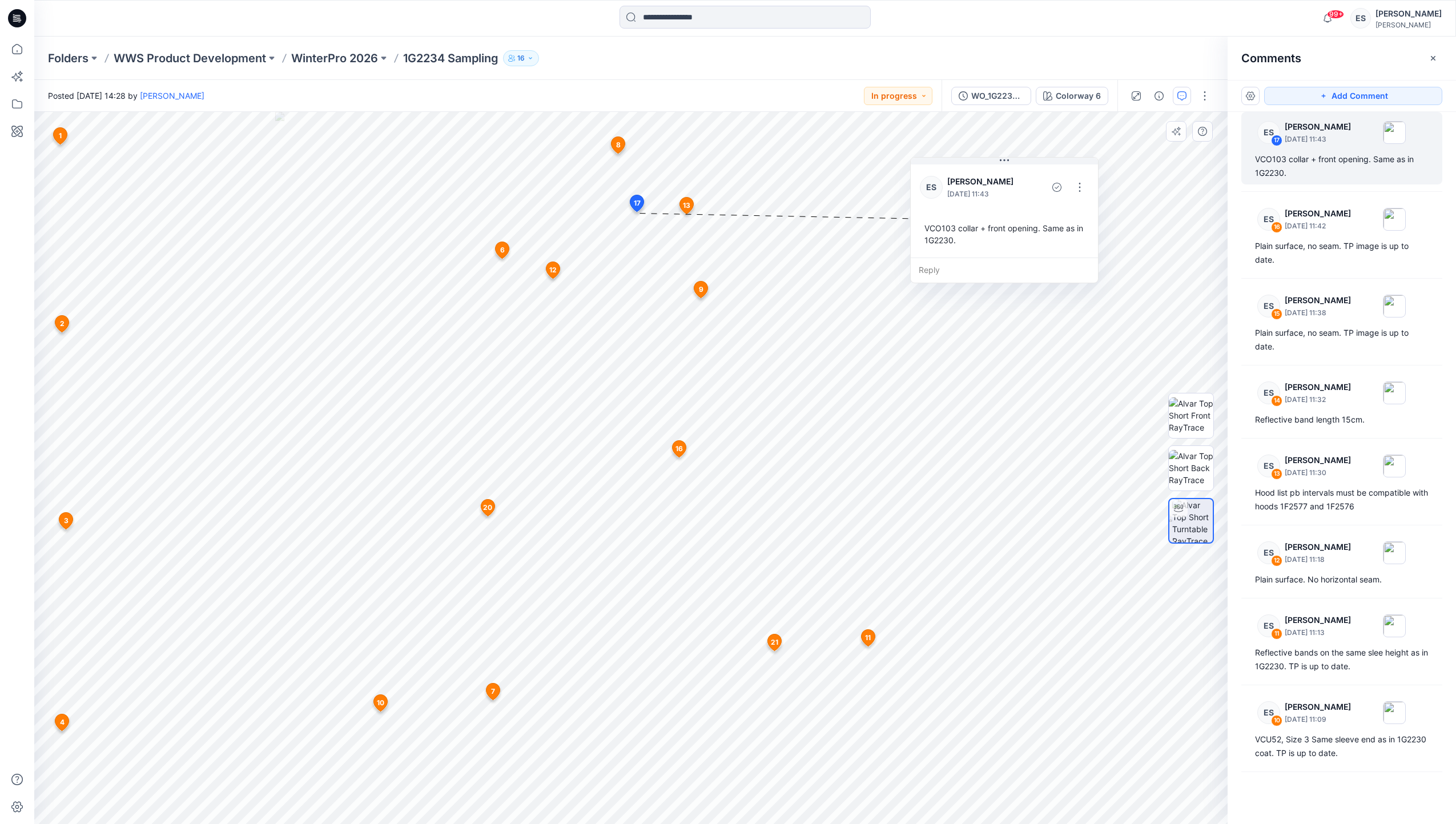
click at [687, 206] on span "13" at bounding box center [687, 205] width 8 height 10
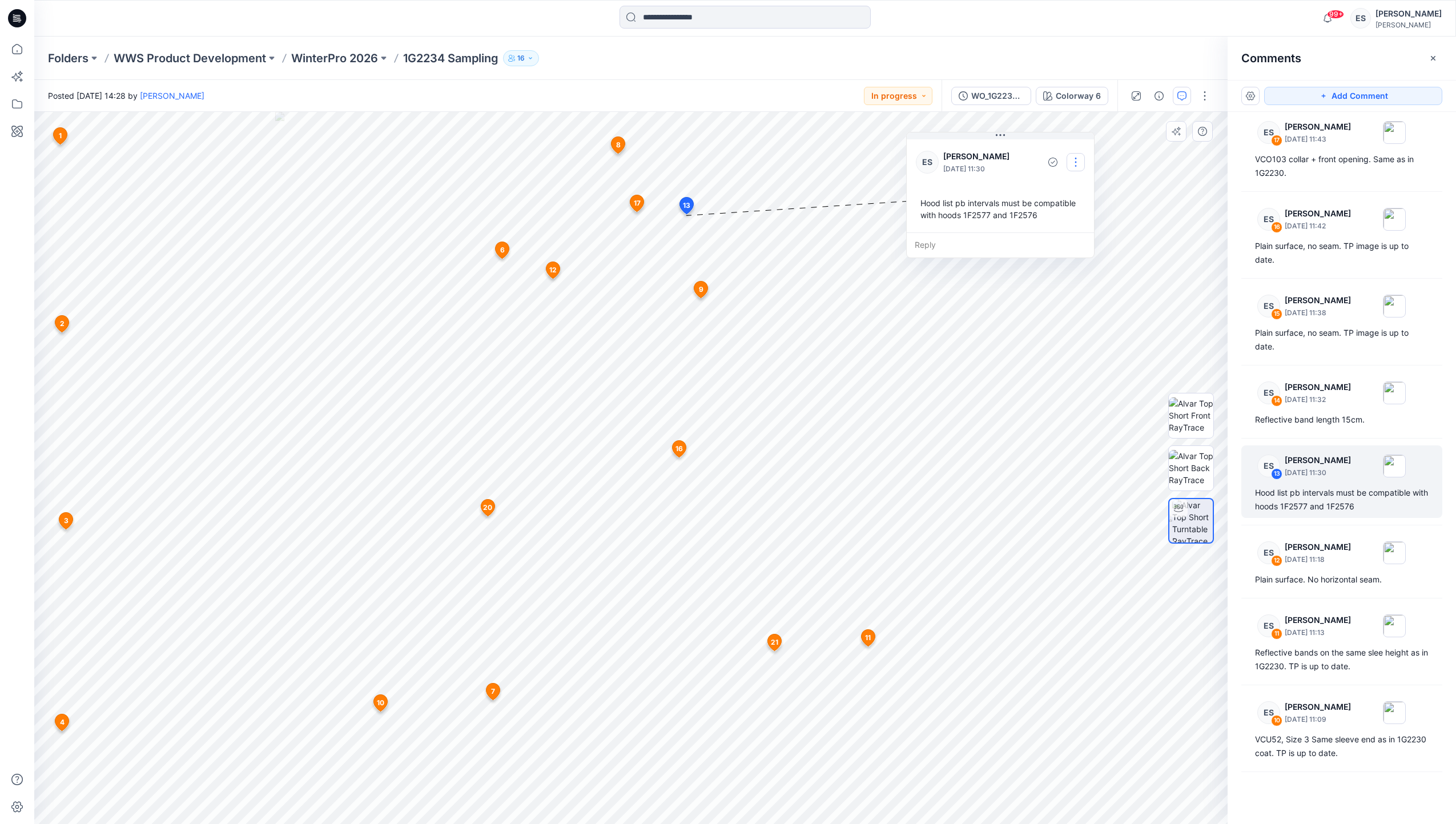
click at [1080, 163] on button "button" at bounding box center [1076, 162] width 18 height 18
click at [1073, 184] on p "Edit comment" at bounding box center [1078, 189] width 51 height 12
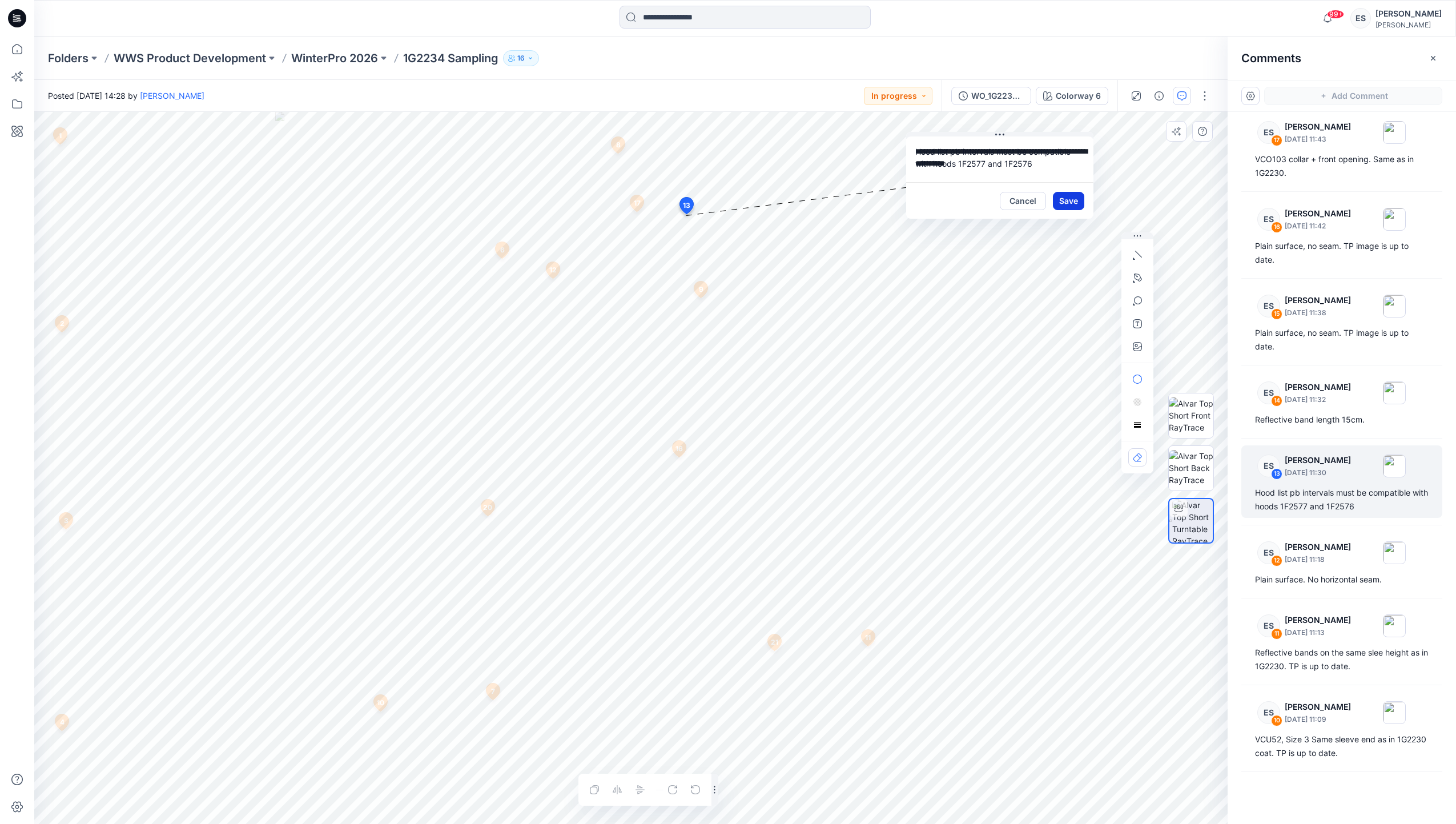
click at [1071, 202] on button "Save" at bounding box center [1068, 201] width 31 height 18
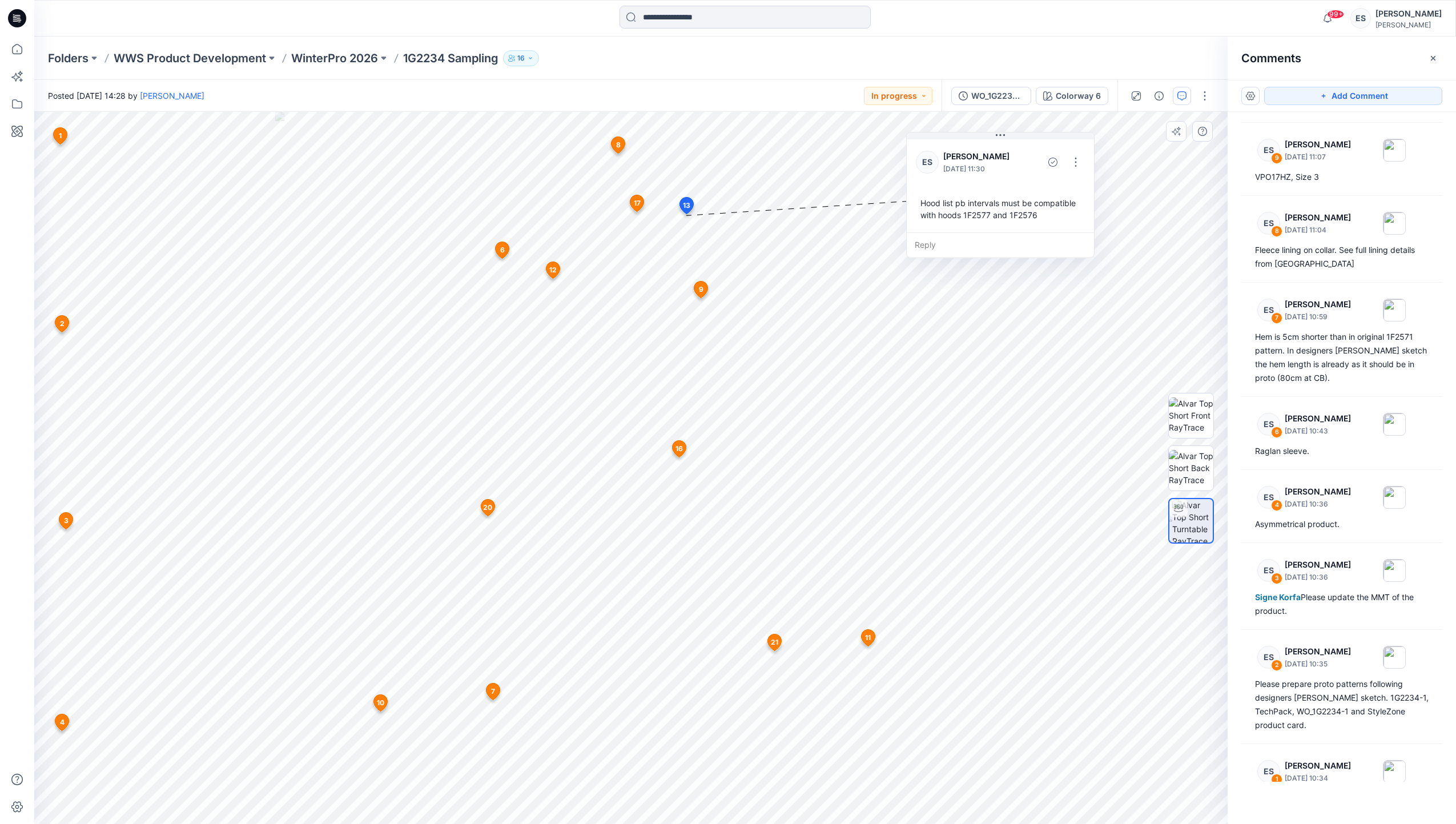
scroll to position [1070, 0]
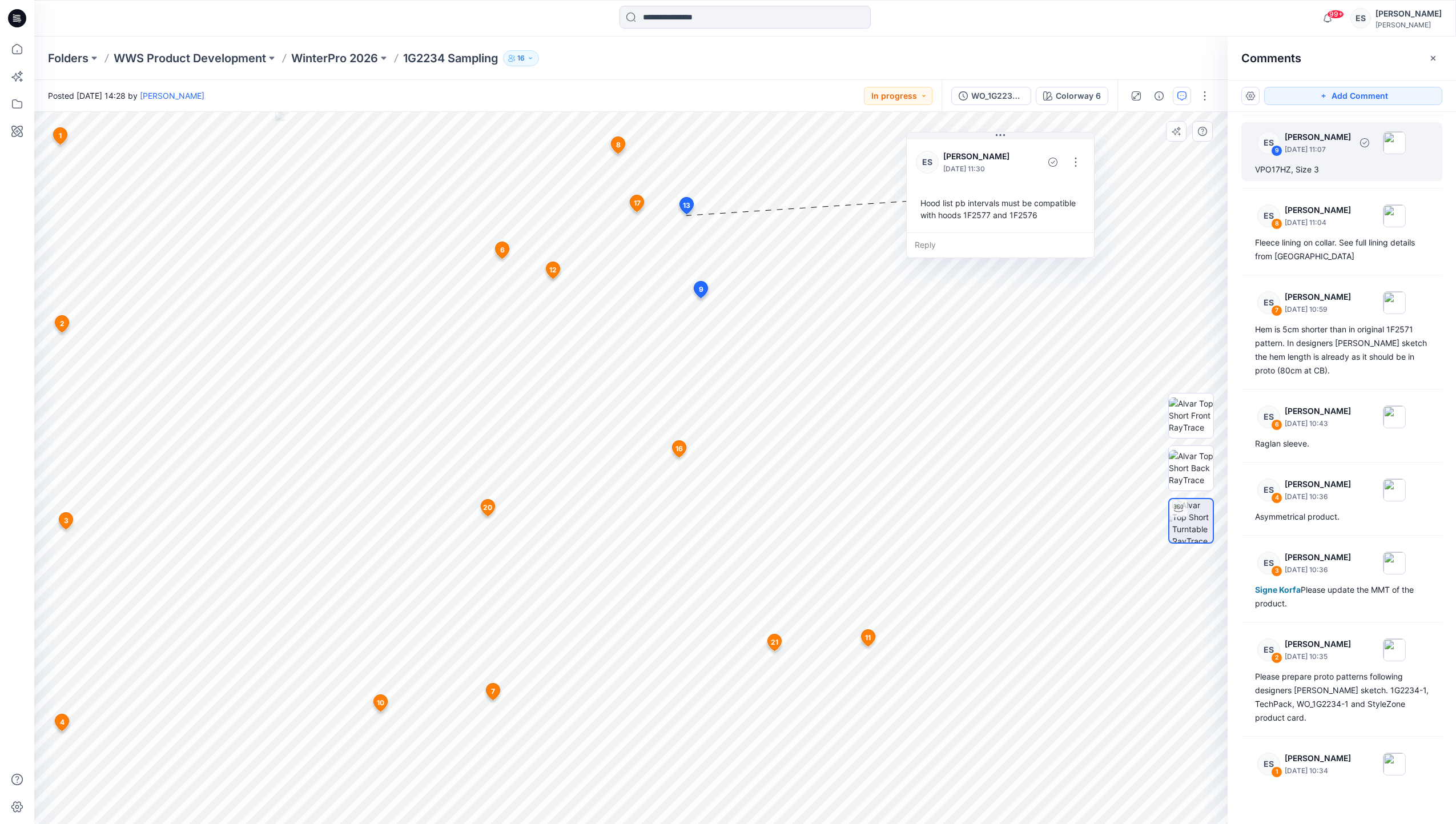
click at [1292, 147] on p "[DATE] 11:07" at bounding box center [1318, 149] width 66 height 12
click at [1292, 148] on p "[DATE] 11:07" at bounding box center [1318, 149] width 66 height 12
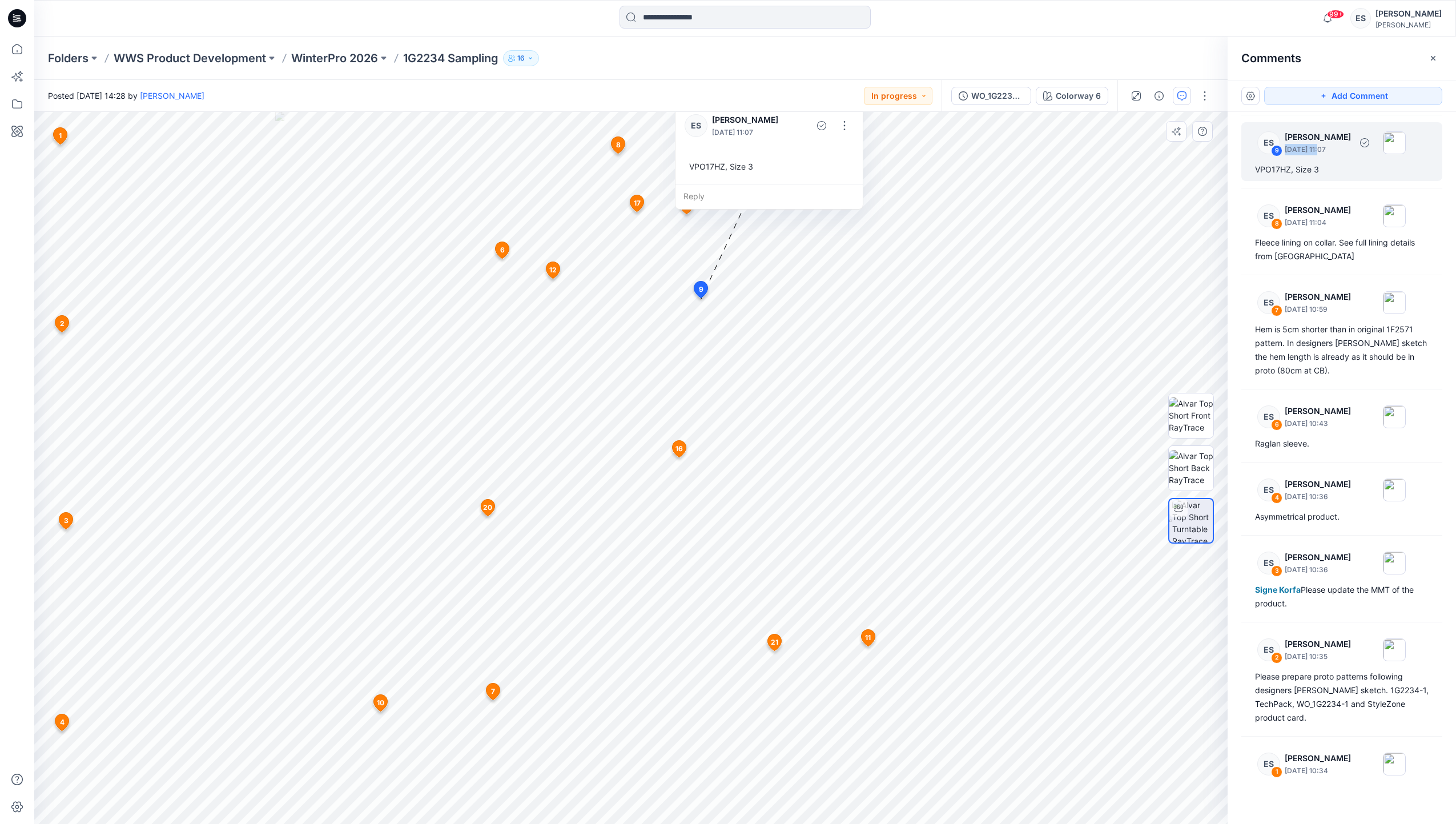
click at [1292, 148] on p "[DATE] 11:07" at bounding box center [1318, 149] width 66 height 12
drag, startPoint x: 1292, startPoint y: 148, endPoint x: 1274, endPoint y: 155, distance: 19.3
click at [1274, 155] on div "9" at bounding box center [1276, 150] width 12 height 12
click at [1274, 174] on div "VPO17HZ, Size 3" at bounding box center [1342, 170] width 173 height 14
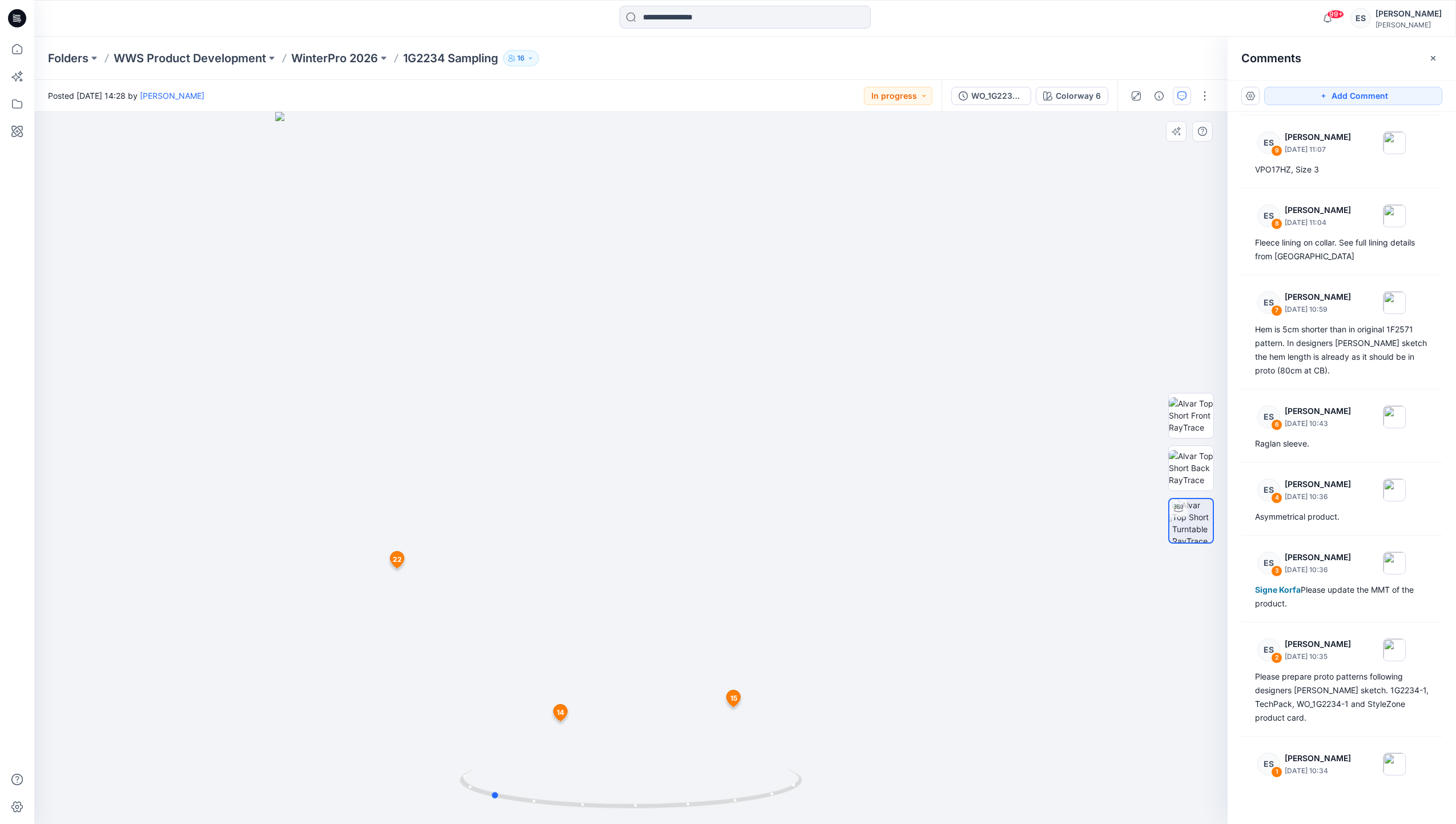
drag, startPoint x: 630, startPoint y: 803, endPoint x: 832, endPoint y: 786, distance: 202.7
click at [832, 786] on div at bounding box center [631, 468] width 1194 height 712
click at [553, 711] on icon at bounding box center [560, 714] width 19 height 21
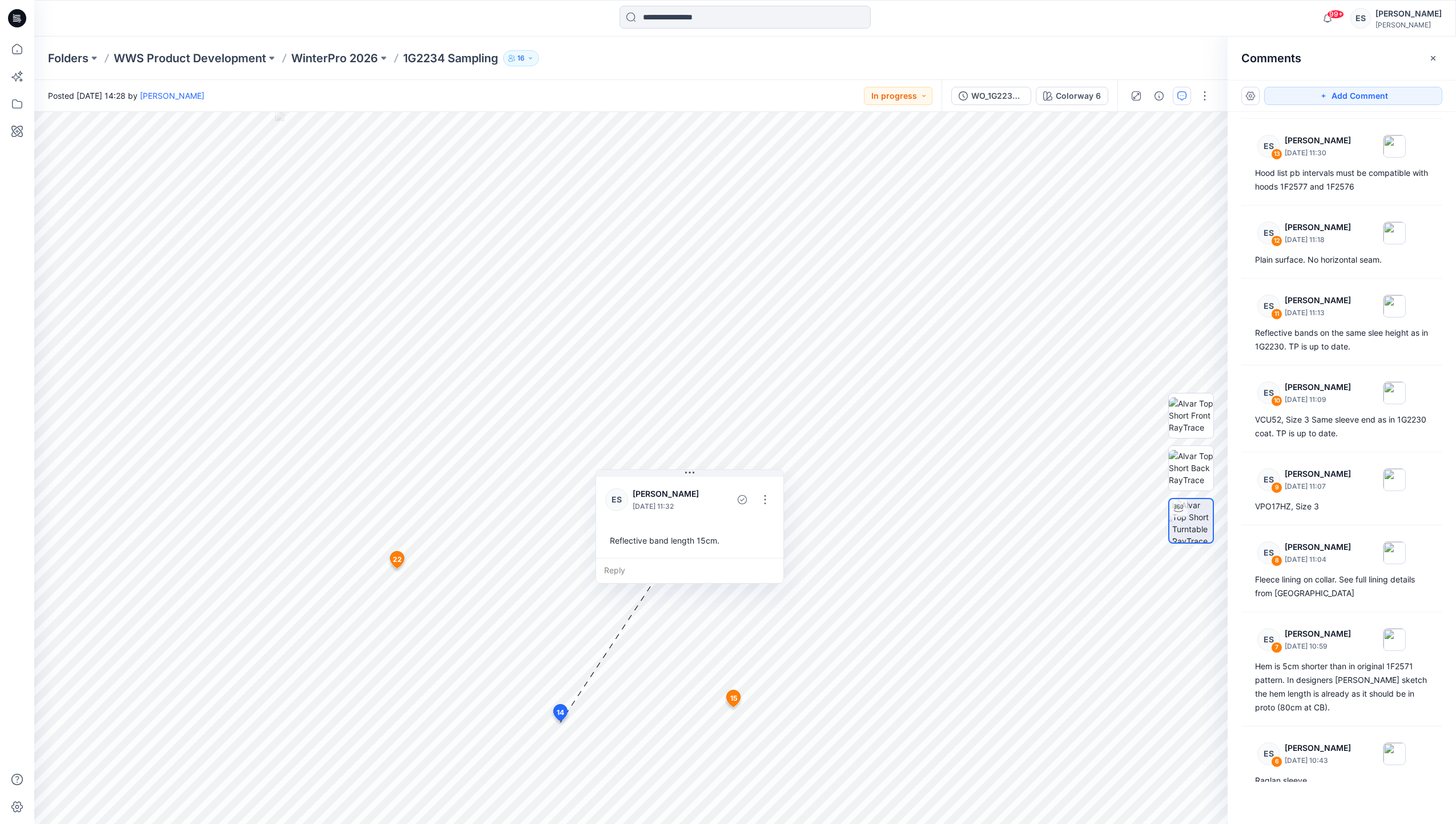
scroll to position [674, 0]
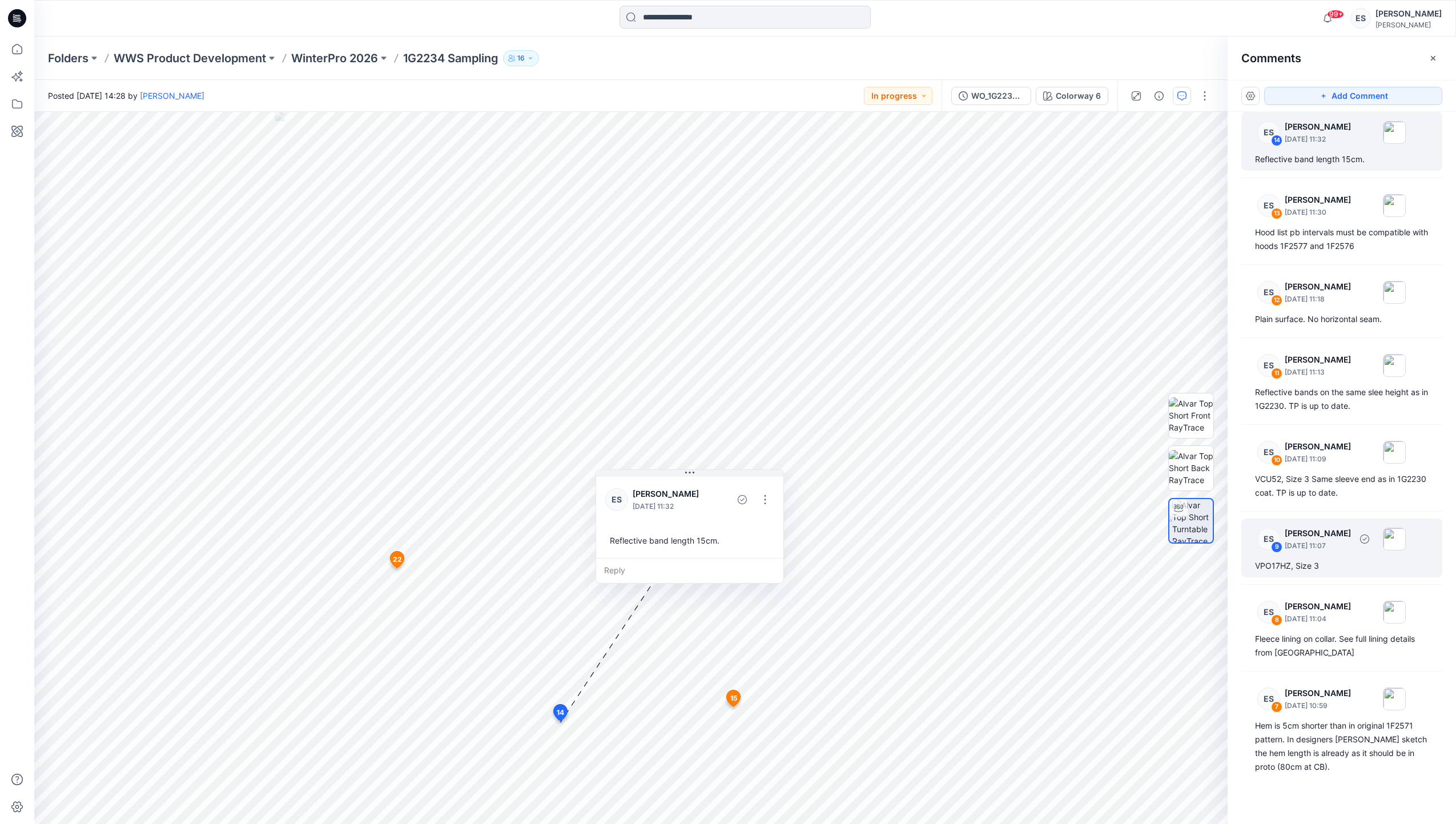
click at [1304, 546] on p "[DATE] 11:07" at bounding box center [1318, 545] width 66 height 12
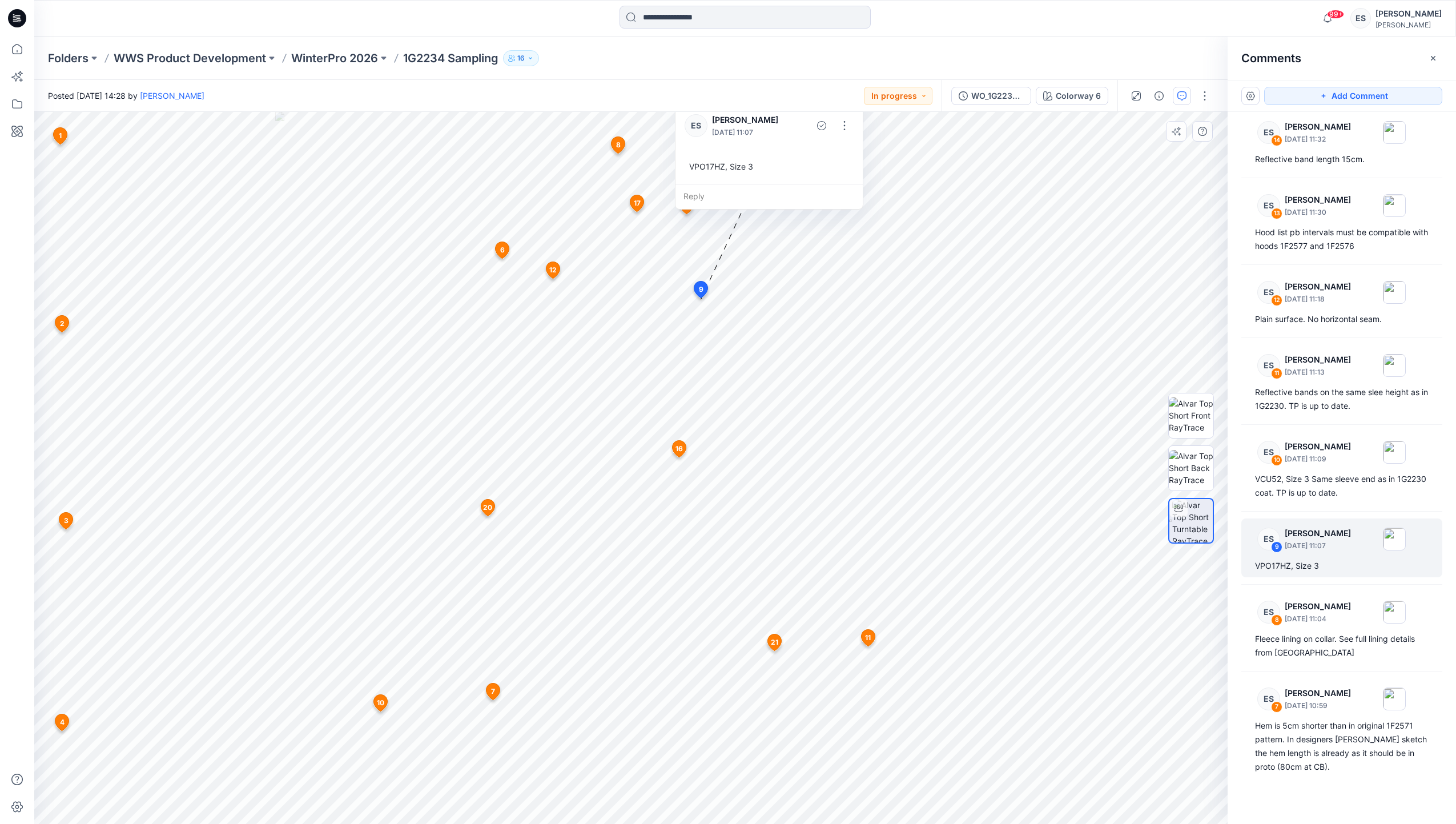
click at [775, 642] on span "21" at bounding box center [774, 641] width 8 height 10
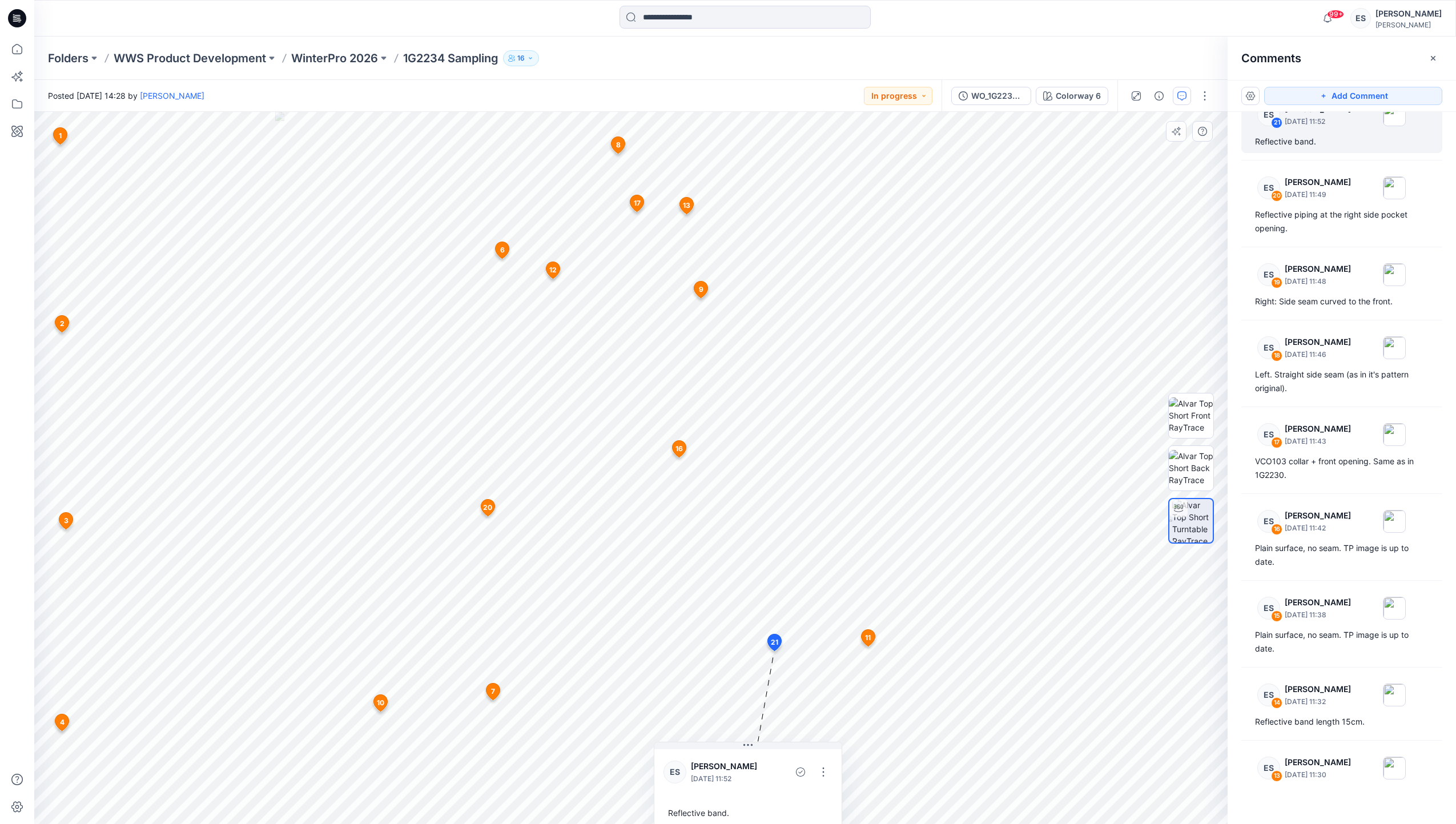
scroll to position [94, 0]
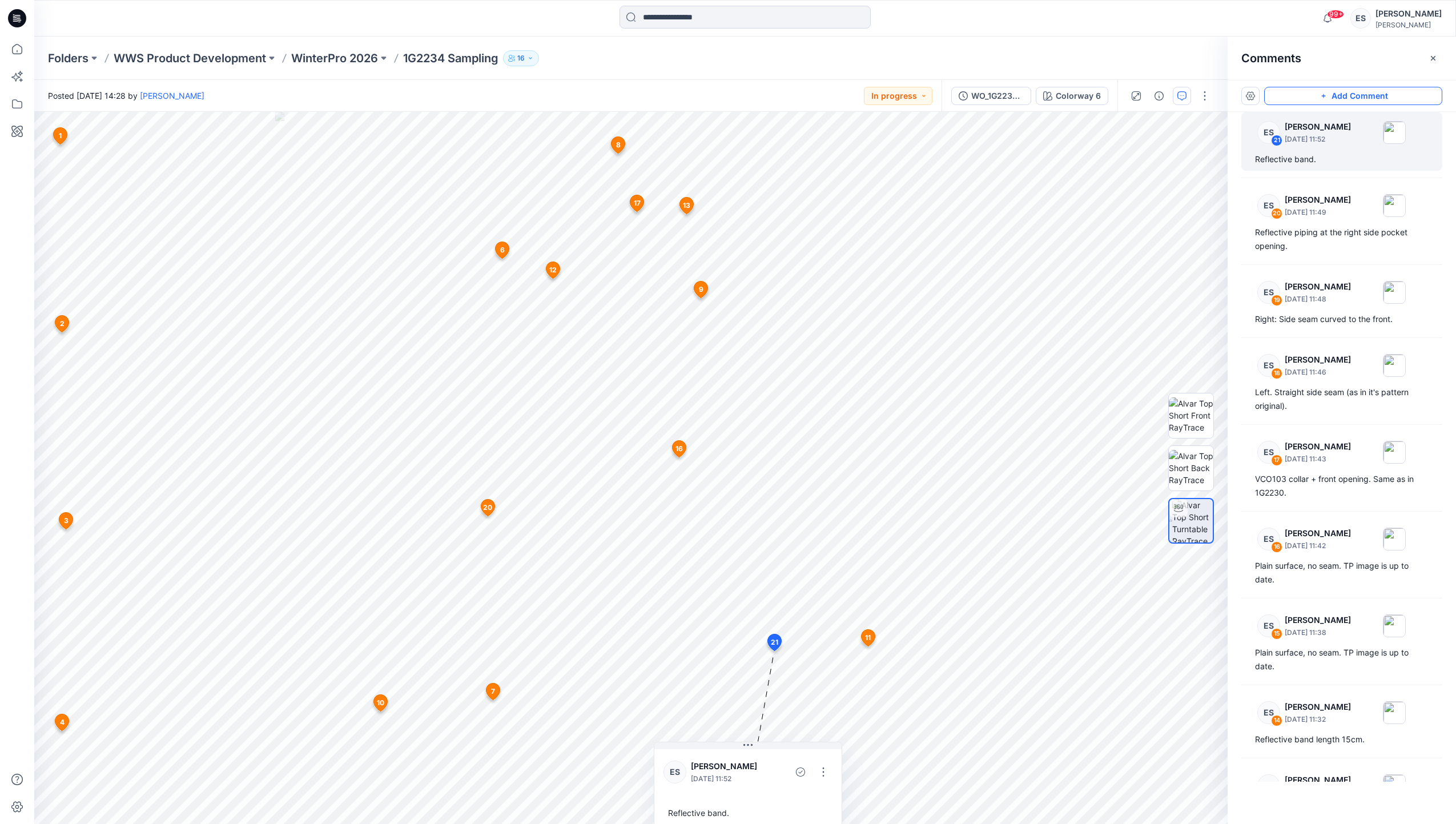
click at [1366, 89] on button "Add Comment" at bounding box center [1353, 96] width 178 height 18
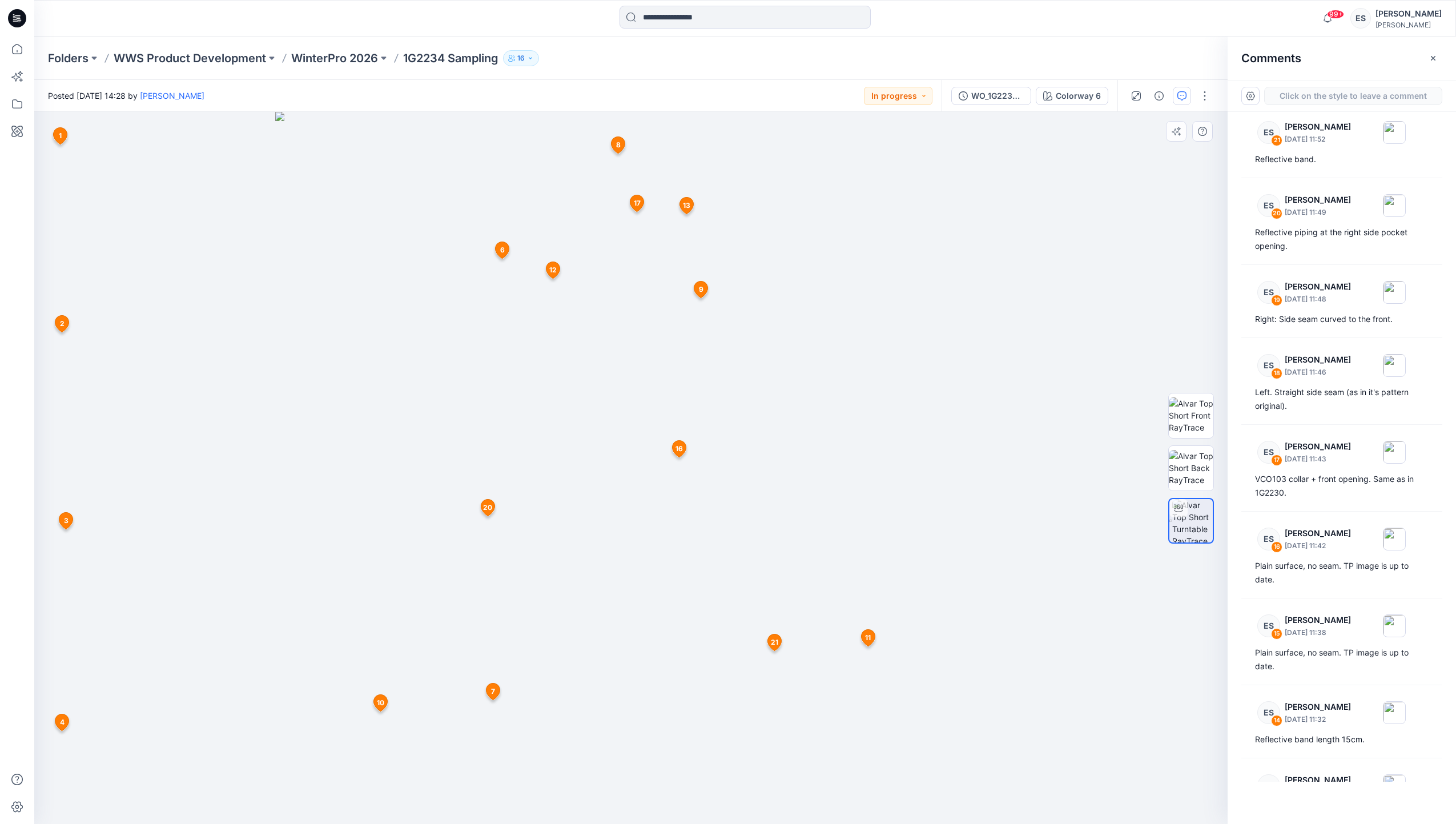
click at [764, 503] on div "23 1 ES [PERSON_NAME] [DATE] 10:34 WO_1G2234-1 Patterns for 1st proto 3D review…" at bounding box center [631, 468] width 1194 height 712
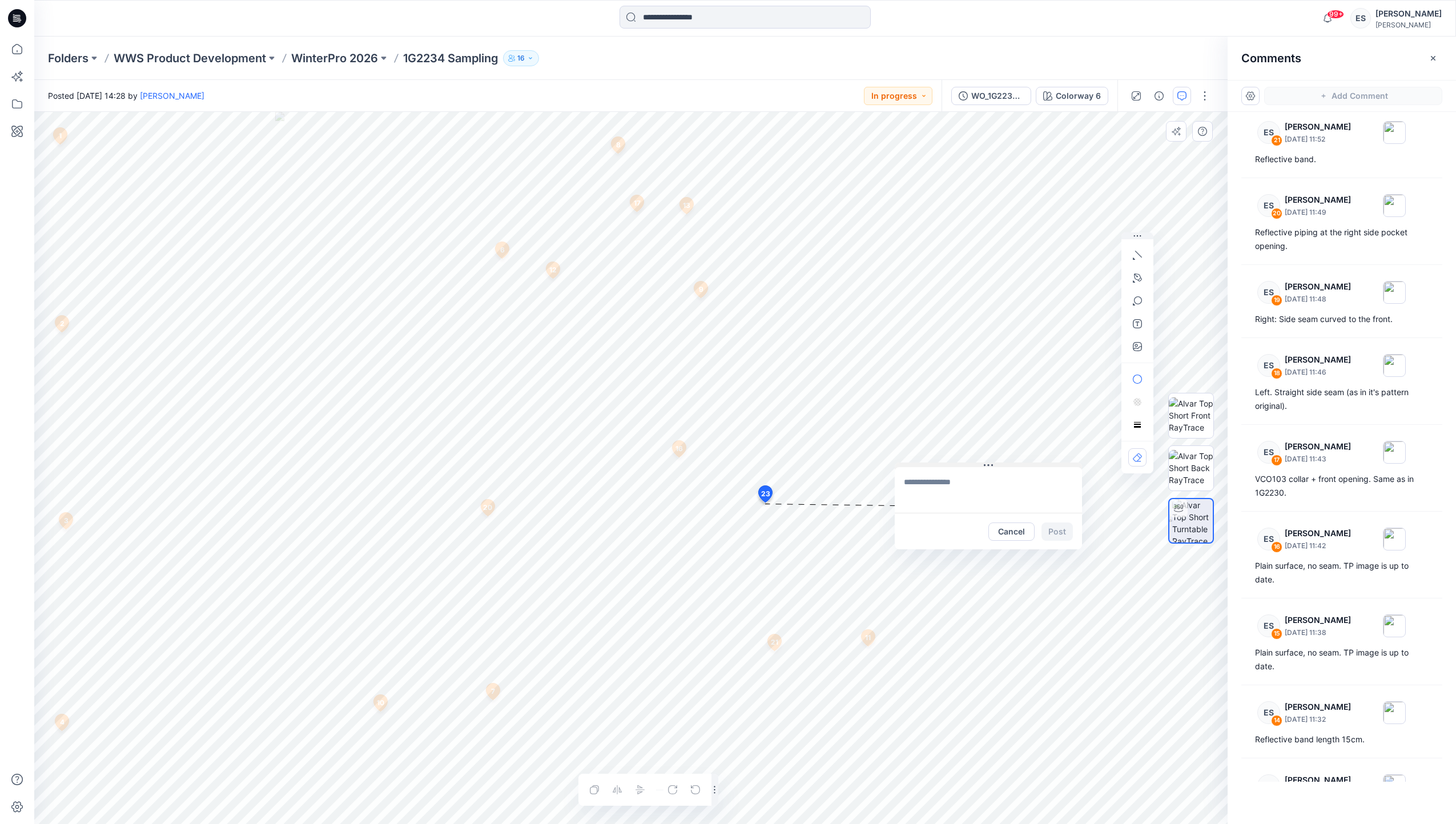
drag, startPoint x: 833, startPoint y: 512, endPoint x: 980, endPoint y: 466, distance: 154.0
click at [980, 466] on button at bounding box center [989, 466] width 187 height 7
click at [971, 484] on textarea at bounding box center [989, 490] width 187 height 46
type textarea "**********"
click at [1058, 527] on button "Post" at bounding box center [1057, 532] width 31 height 18
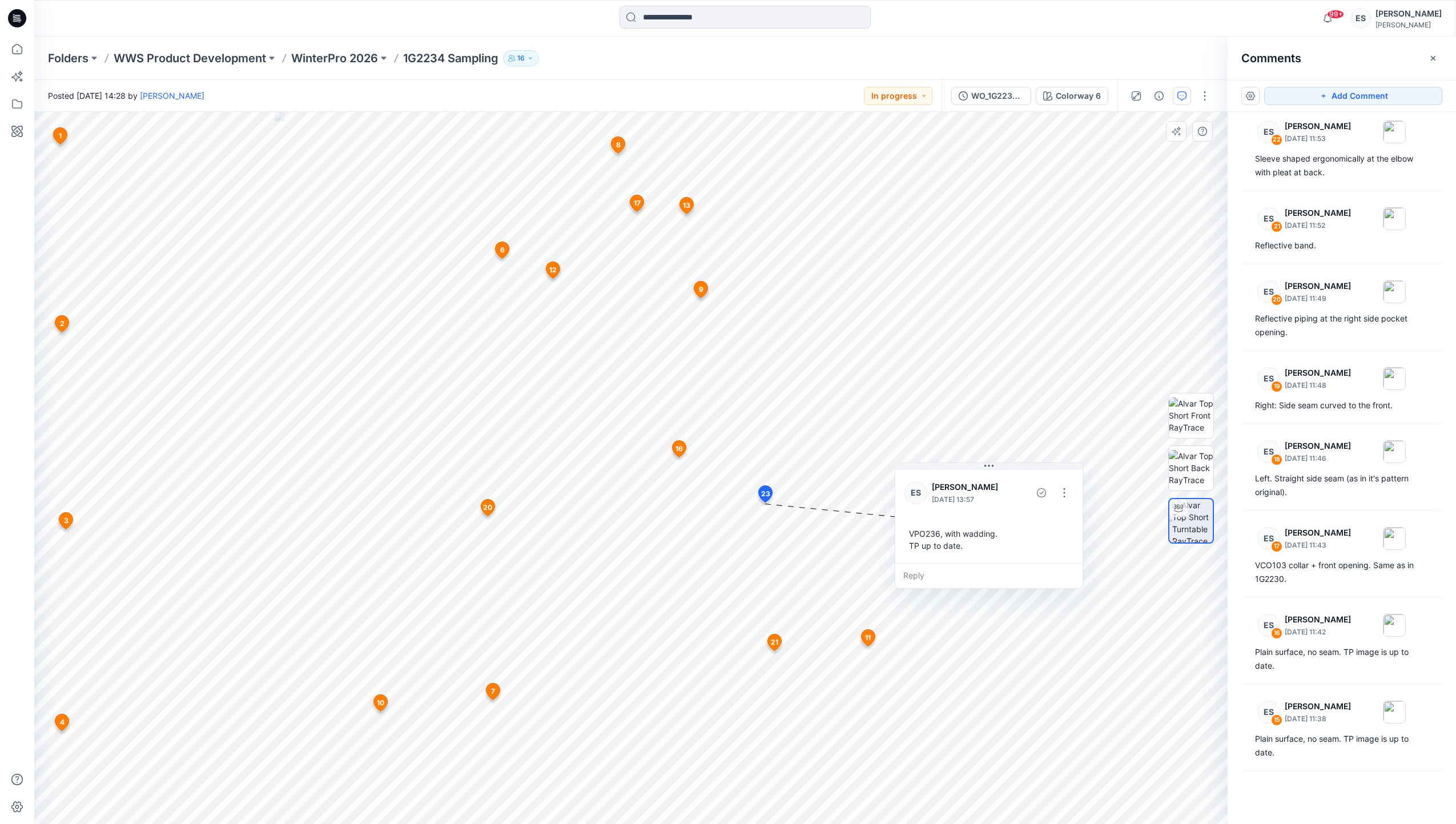
scroll to position [7, 0]
